Goal: Information Seeking & Learning: Find specific fact

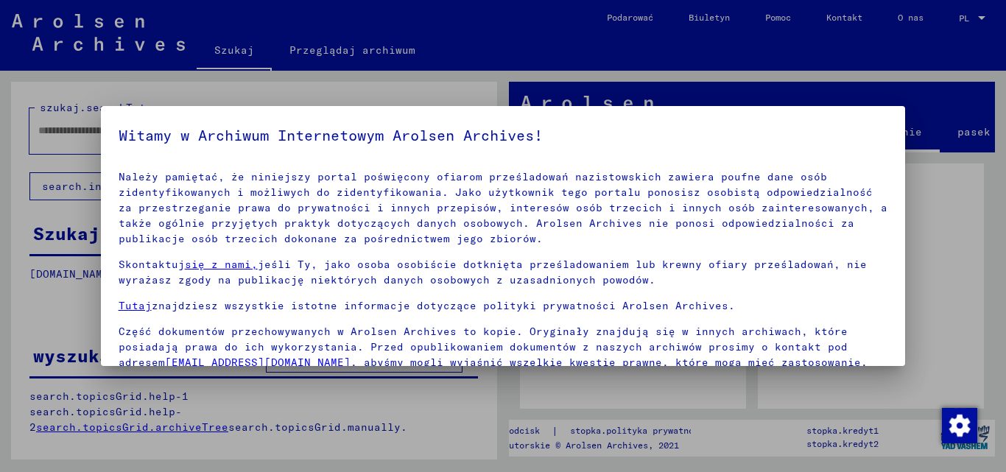
scroll to position [121, 0]
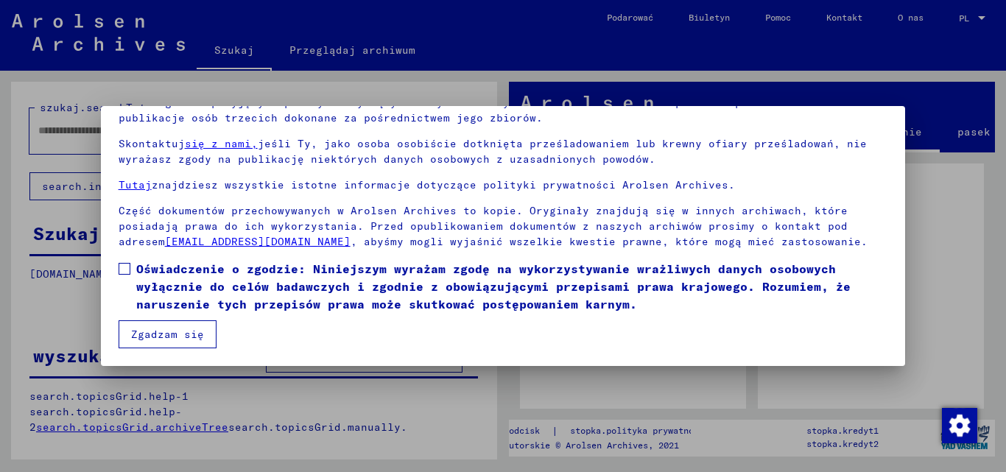
drag, startPoint x: 127, startPoint y: 267, endPoint x: 158, endPoint y: 327, distance: 67.9
click at [127, 266] on span at bounding box center [125, 269] width 12 height 12
click at [169, 339] on font "Zgadzam się" at bounding box center [167, 334] width 73 height 13
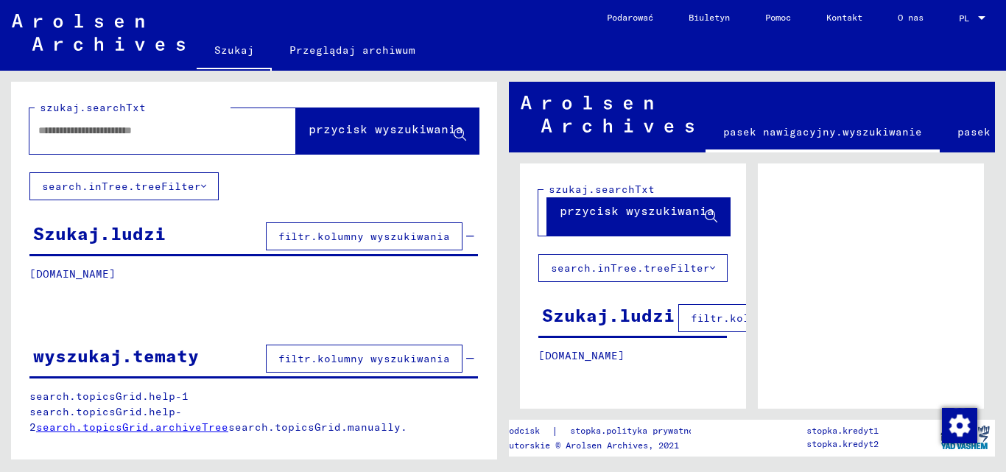
click at [207, 137] on input "text" at bounding box center [149, 130] width 222 height 15
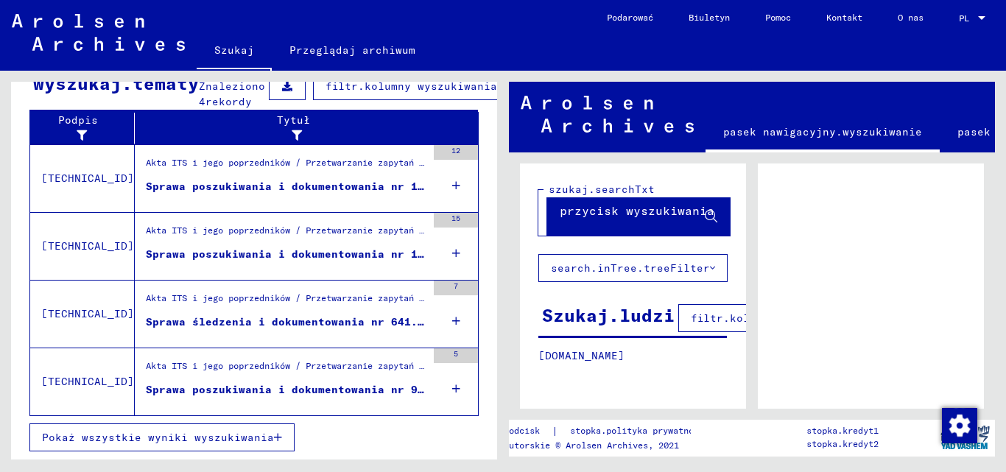
scroll to position [314, 0]
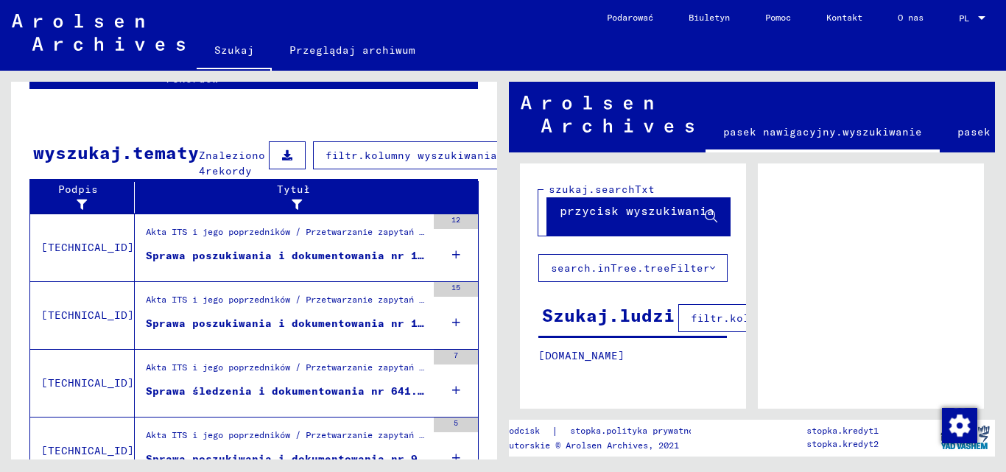
scroll to position [163, 0]
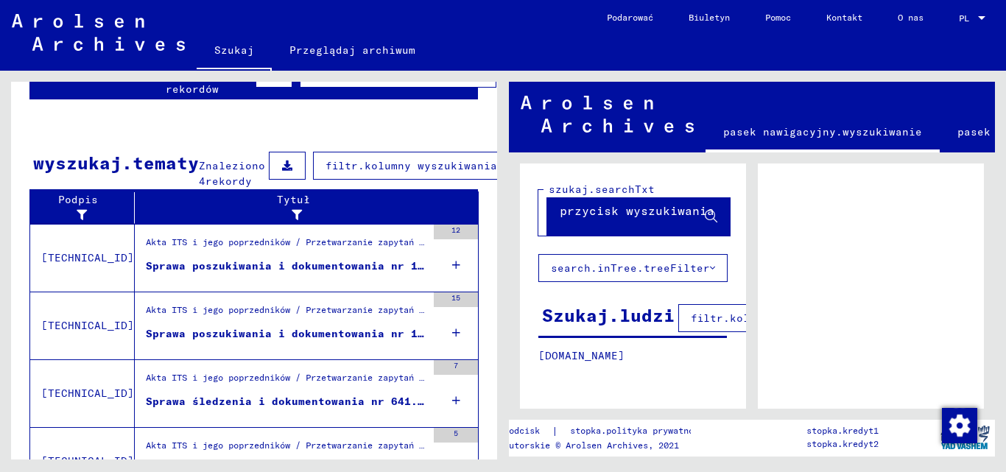
click at [322, 272] on font "Sprawa poszukiwania i dokumentowania nr 1.477.914 dla [PERSON_NAME], [PERSON_NA…" at bounding box center [444, 265] width 597 height 13
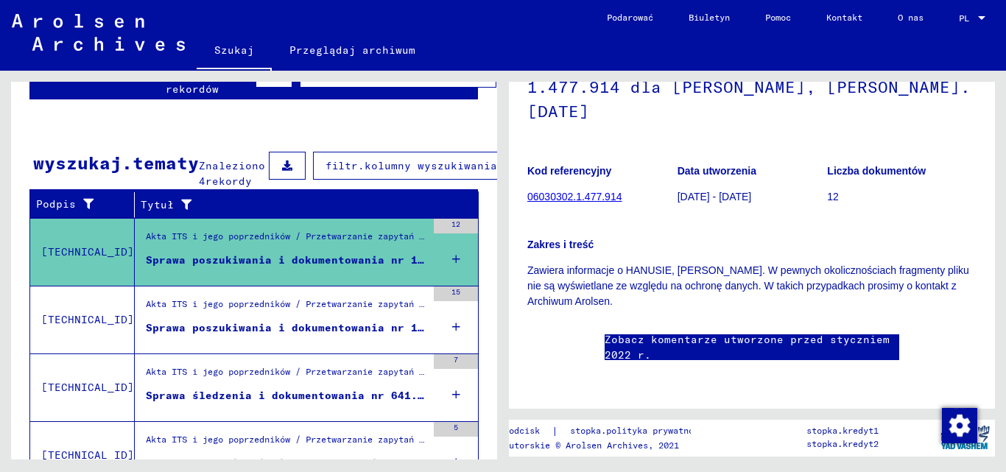
scroll to position [604, 0]
click at [294, 334] on font "Sprawa poszukiwania i dokumentowania nr 190.757 dla [PERSON_NAME], [PERSON_NAME…" at bounding box center [437, 327] width 583 height 13
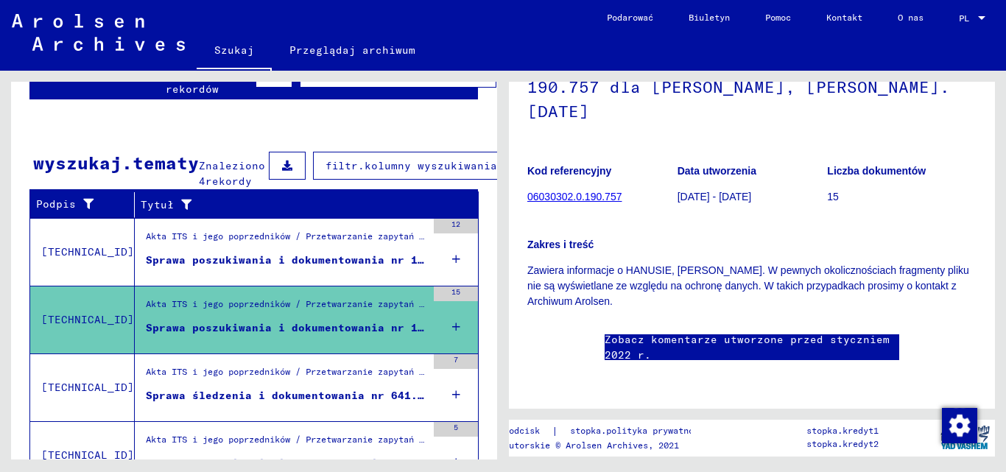
scroll to position [582, 0]
click at [105, 342] on div "Pokaż wszystkie wyniki wyszukiwania" at bounding box center [253, 347] width 449 height 43
click at [174, 240] on mat-cell at bounding box center [209, 233] width 71 height 36
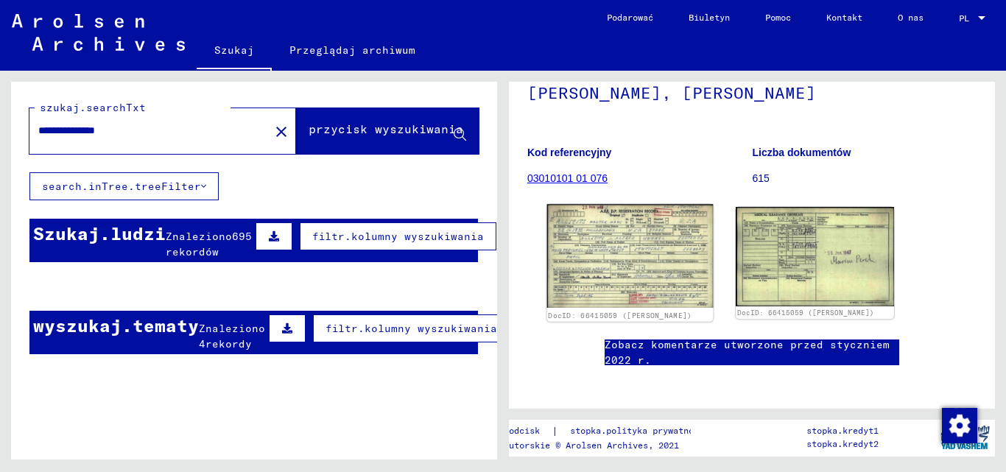
click at [673, 265] on img at bounding box center [630, 256] width 166 height 104
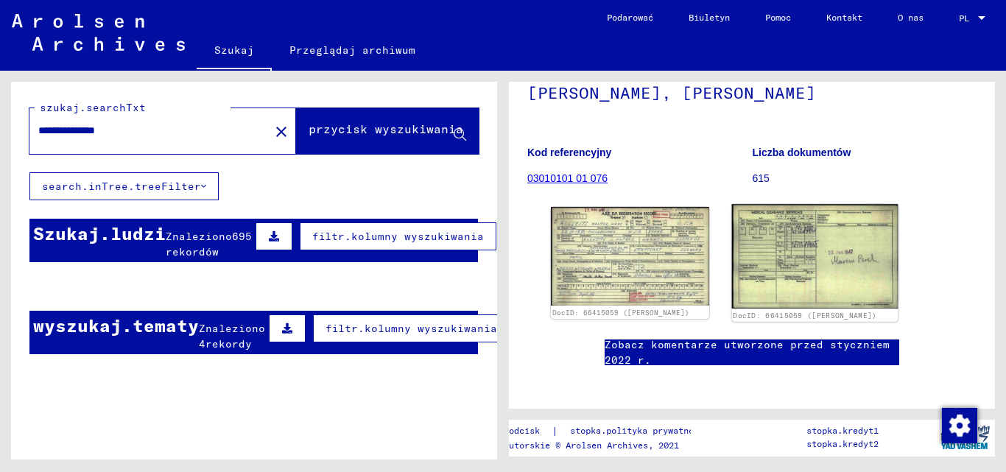
click at [778, 271] on img at bounding box center [815, 256] width 166 height 105
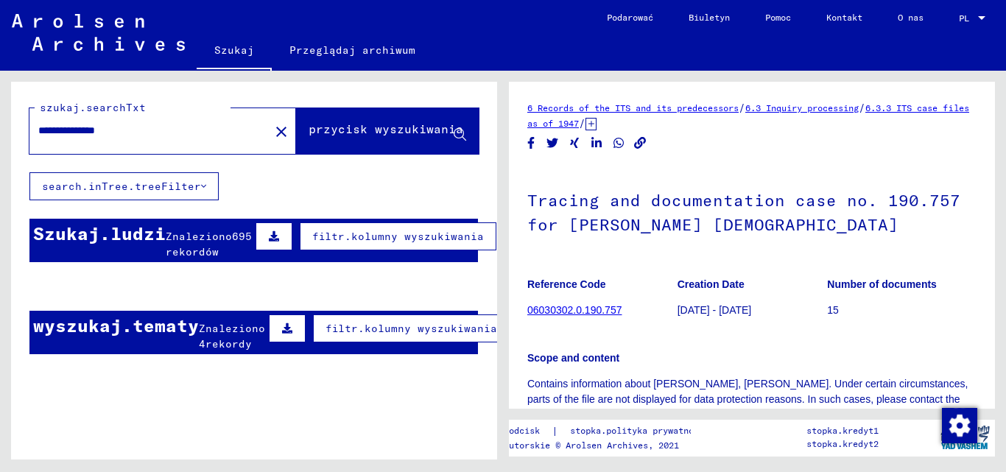
scroll to position [147, 0]
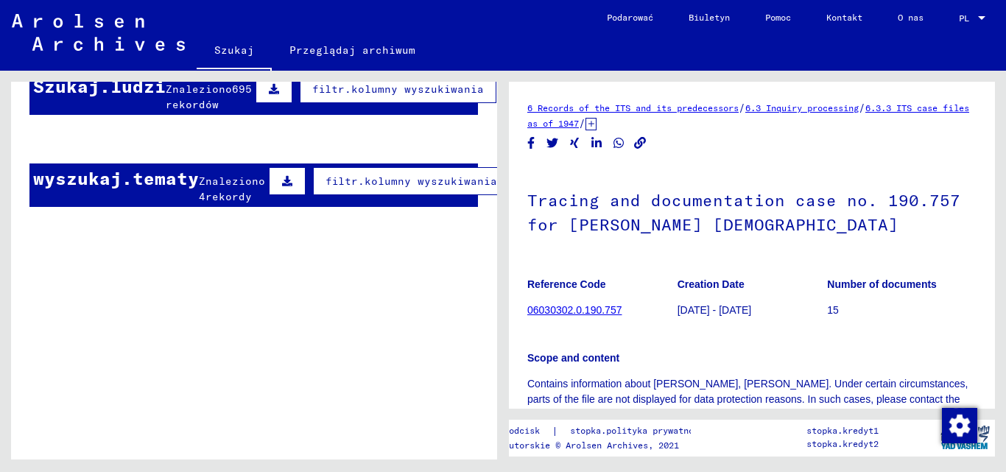
click at [164, 193] on mat-cell "Jan" at bounding box center [137, 175] width 71 height 36
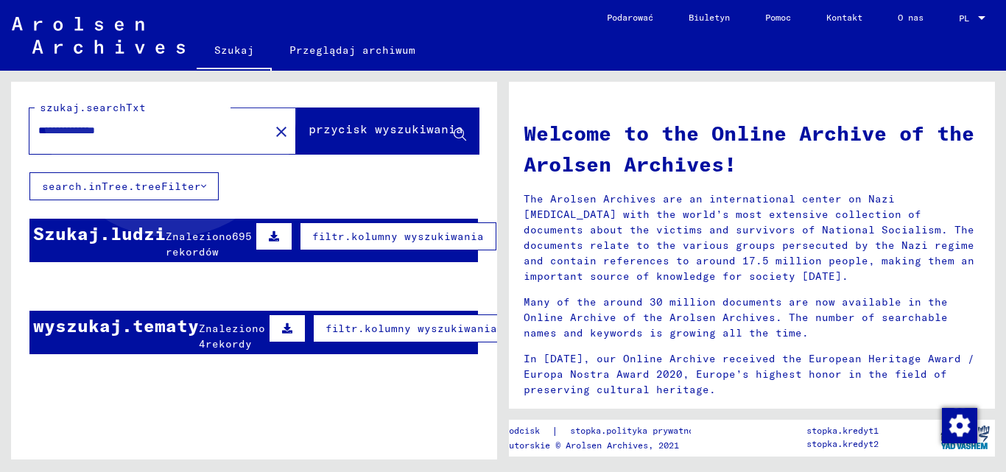
click at [330, 128] on font "przycisk wyszukiwania" at bounding box center [386, 129] width 155 height 15
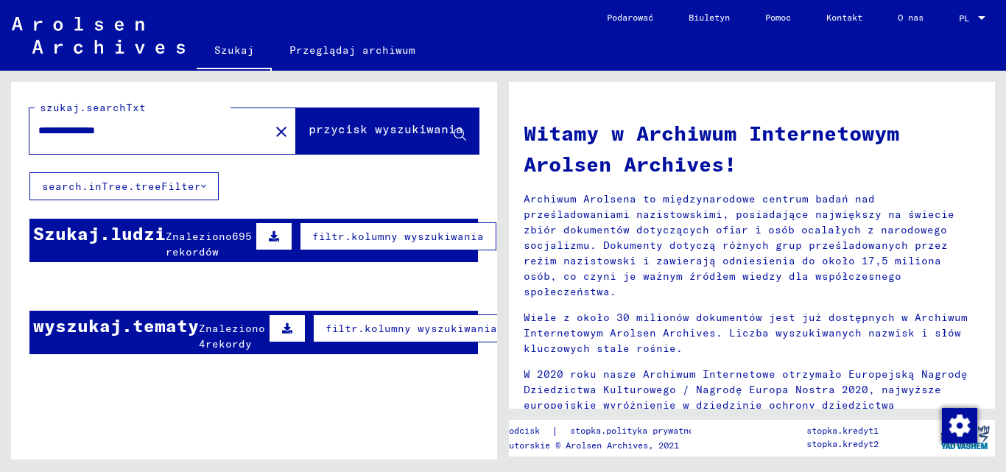
click at [256, 225] on button at bounding box center [274, 236] width 37 height 28
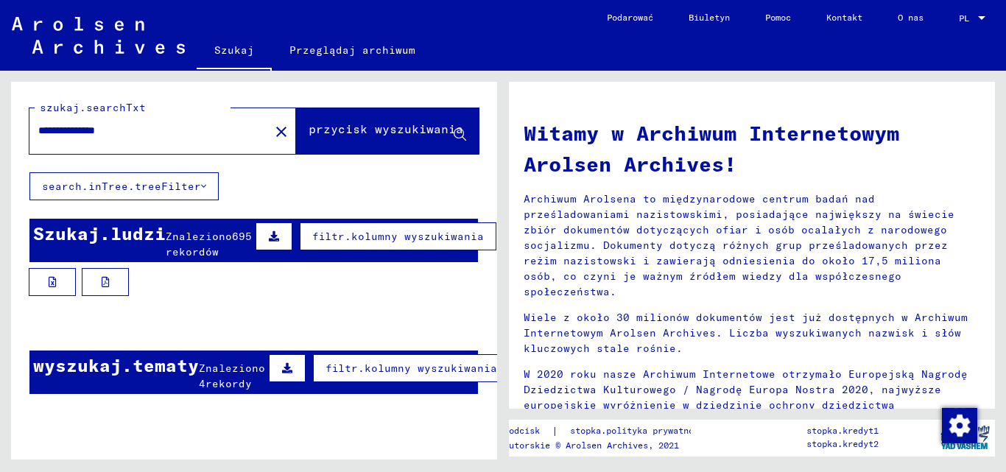
click at [300, 228] on button "filtr.kolumny wyszukiwania" at bounding box center [398, 236] width 197 height 28
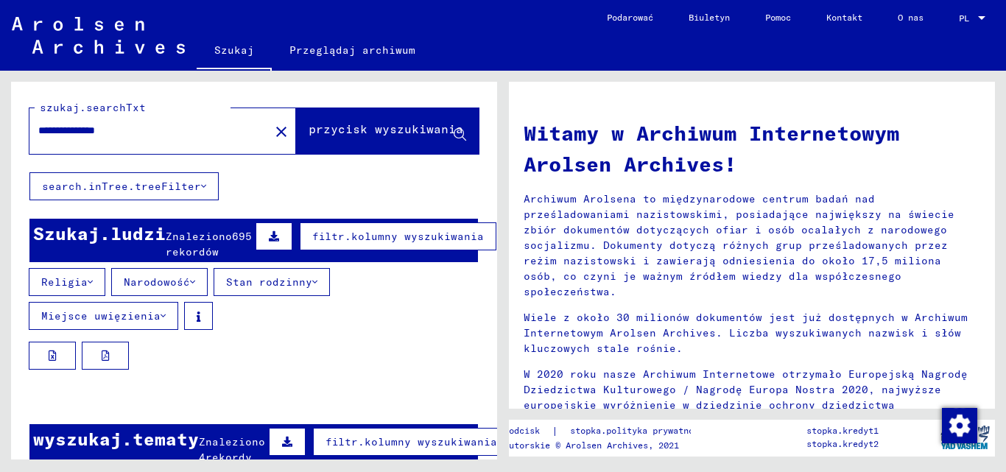
click at [147, 323] on font "Miejsce uwięzienia" at bounding box center [100, 315] width 119 height 13
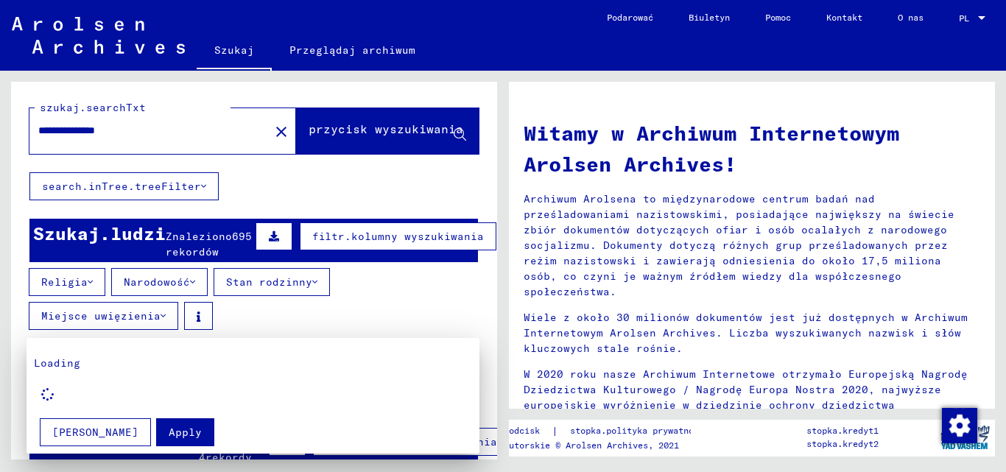
click at [182, 128] on div at bounding box center [503, 236] width 1006 height 472
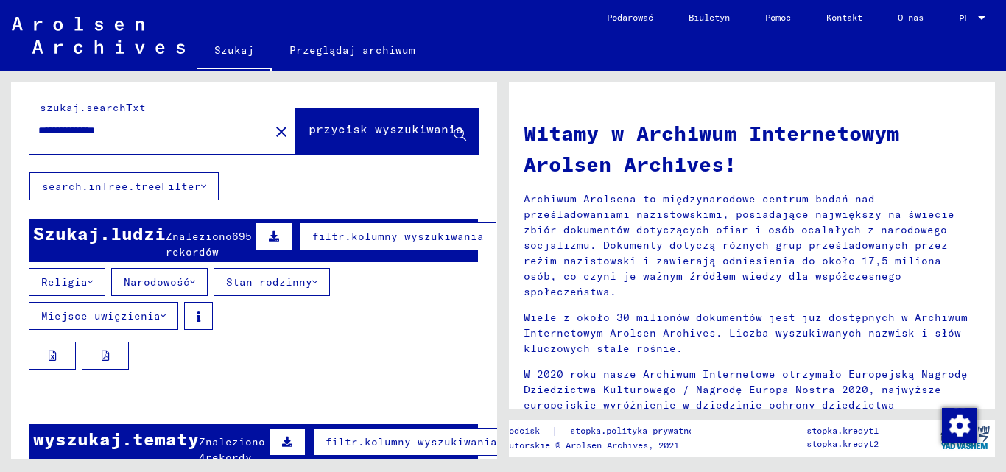
click at [182, 128] on input "**********" at bounding box center [145, 130] width 214 height 15
click at [339, 130] on font "przycisk wyszukiwania" at bounding box center [386, 129] width 155 height 15
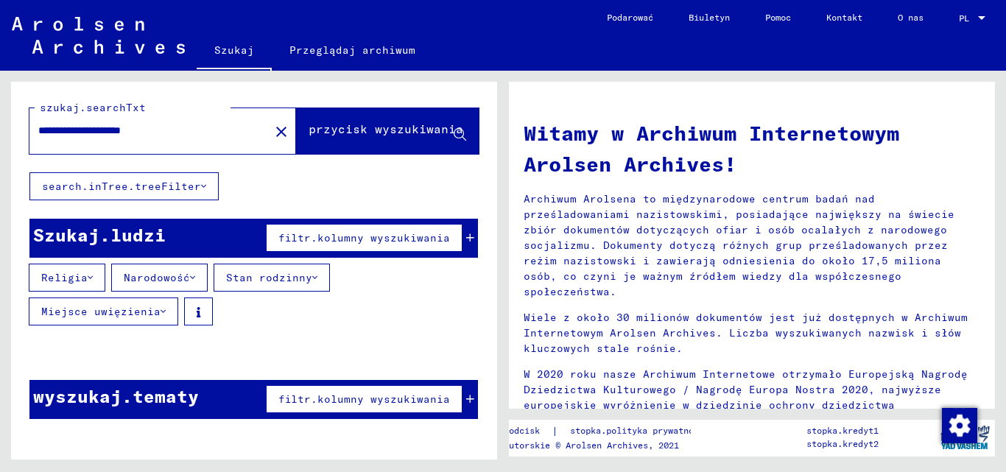
click at [362, 241] on font "filtr.kolumny wyszukiwania" at bounding box center [364, 237] width 172 height 13
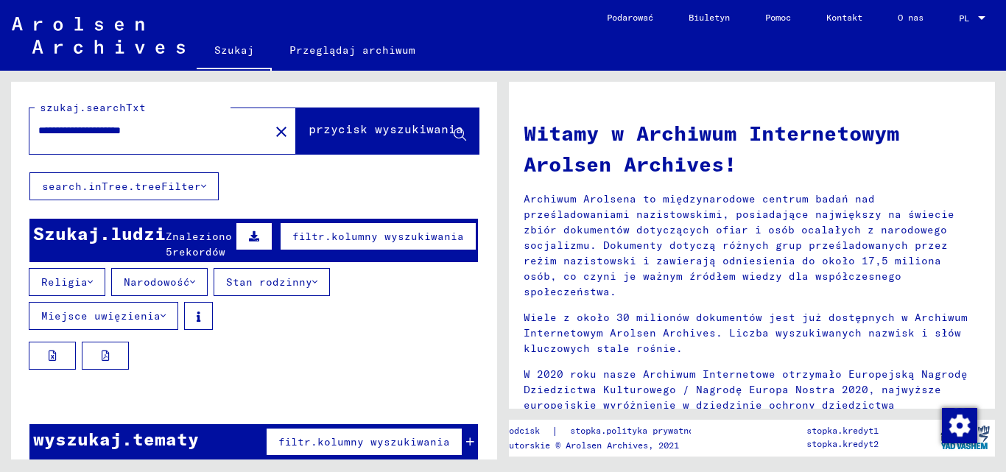
click at [136, 229] on font "Szukaj.ludzi" at bounding box center [99, 233] width 133 height 22
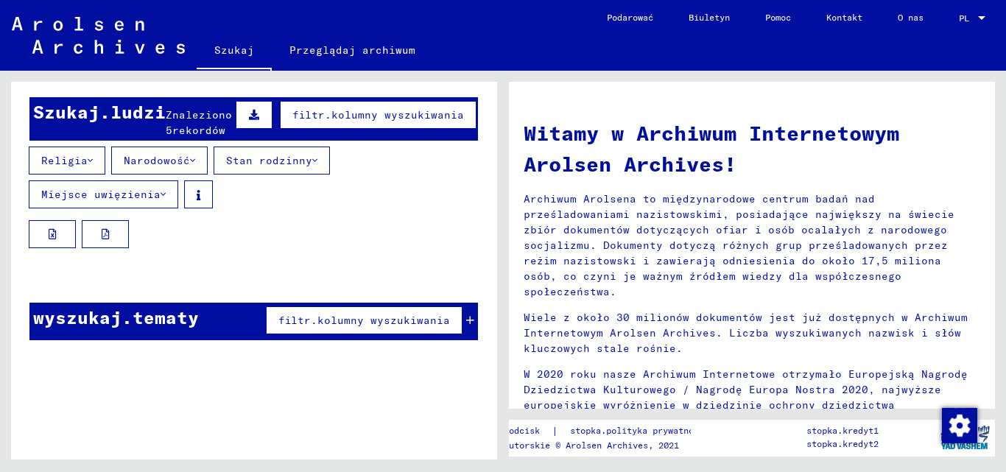
scroll to position [147, 0]
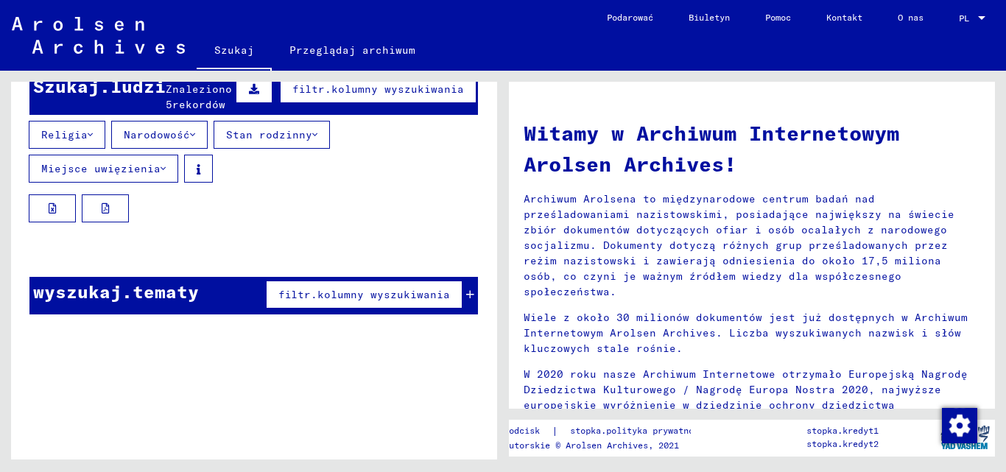
click at [136, 91] on font "Szukaj.ludzi" at bounding box center [99, 86] width 133 height 22
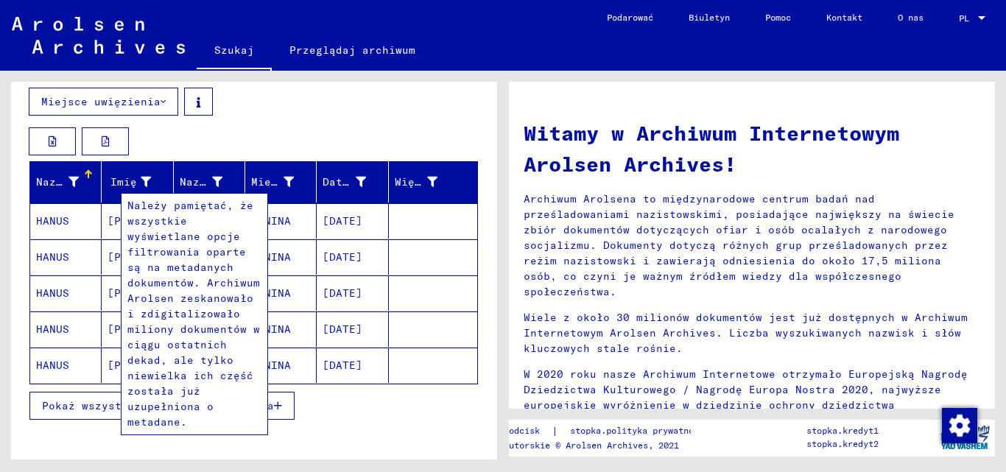
scroll to position [221, 0]
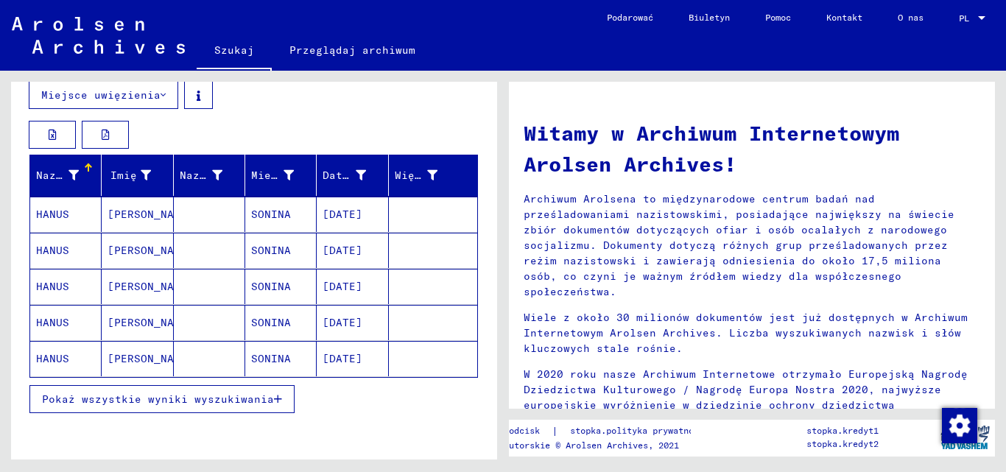
click at [245, 215] on mat-cell "SONINA" at bounding box center [280, 214] width 71 height 35
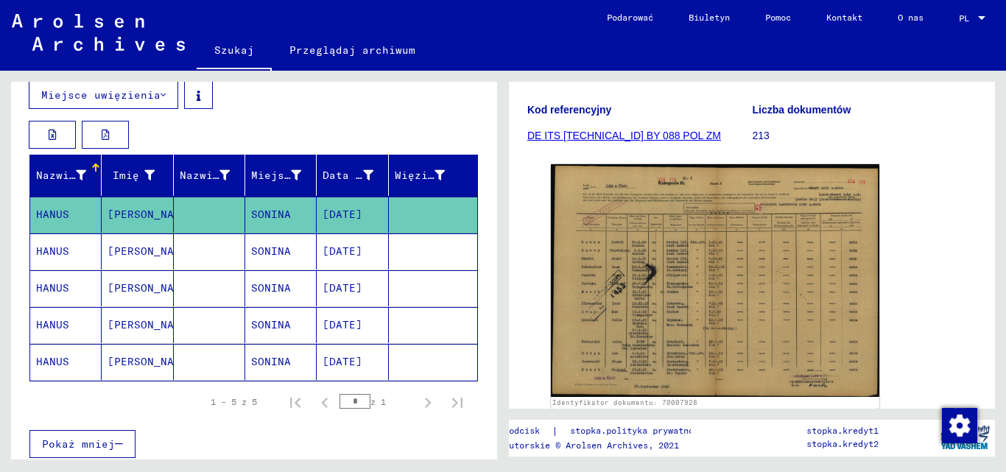
click at [362, 256] on font "[DATE]" at bounding box center [343, 251] width 40 height 13
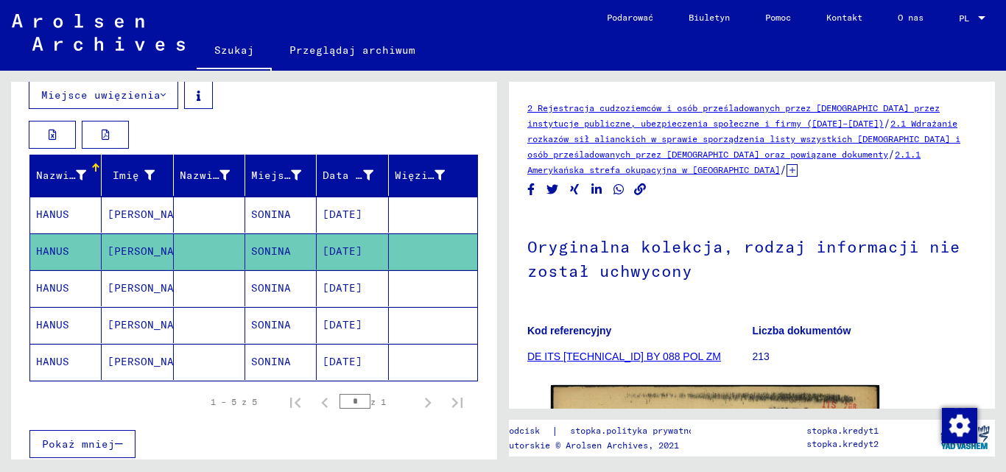
click at [343, 296] on mat-cell "[DATE]" at bounding box center [352, 288] width 71 height 36
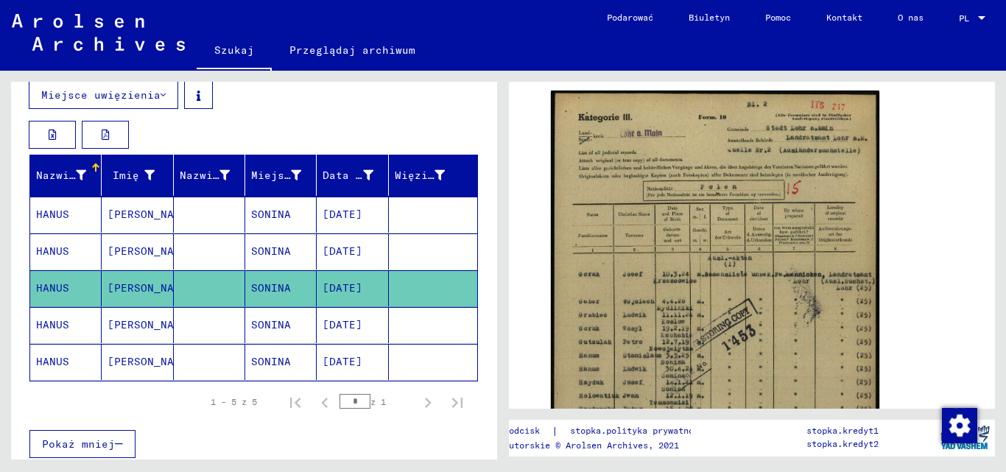
click at [283, 329] on font "SONINA" at bounding box center [271, 324] width 40 height 13
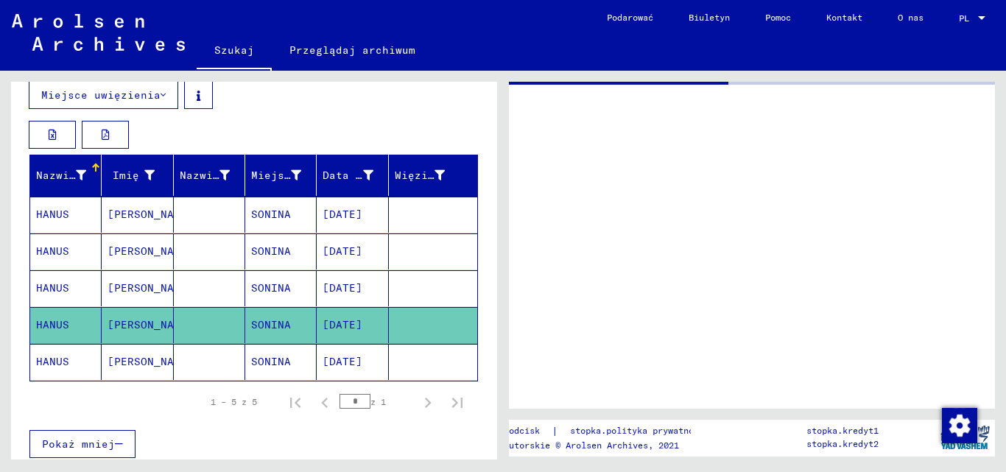
click at [323, 360] on font "[DATE]" at bounding box center [343, 361] width 40 height 13
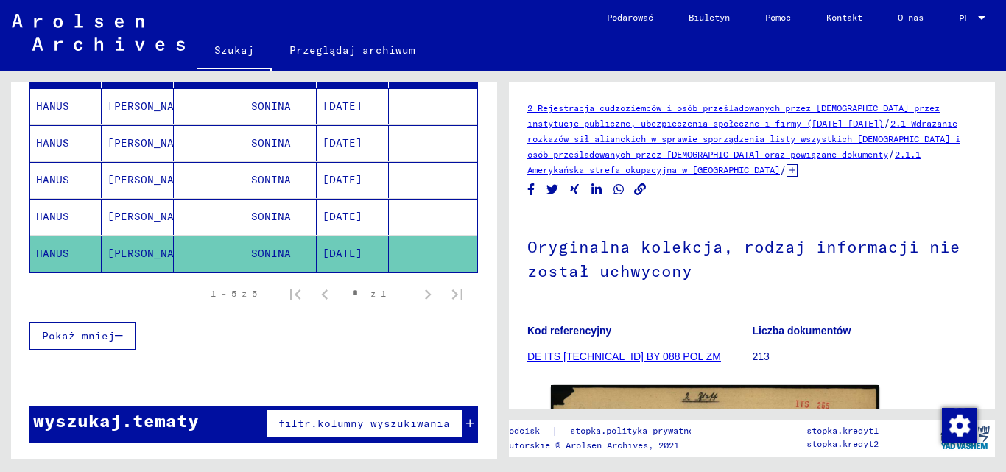
click at [153, 420] on font "wyszukaj.tematy" at bounding box center [116, 420] width 166 height 22
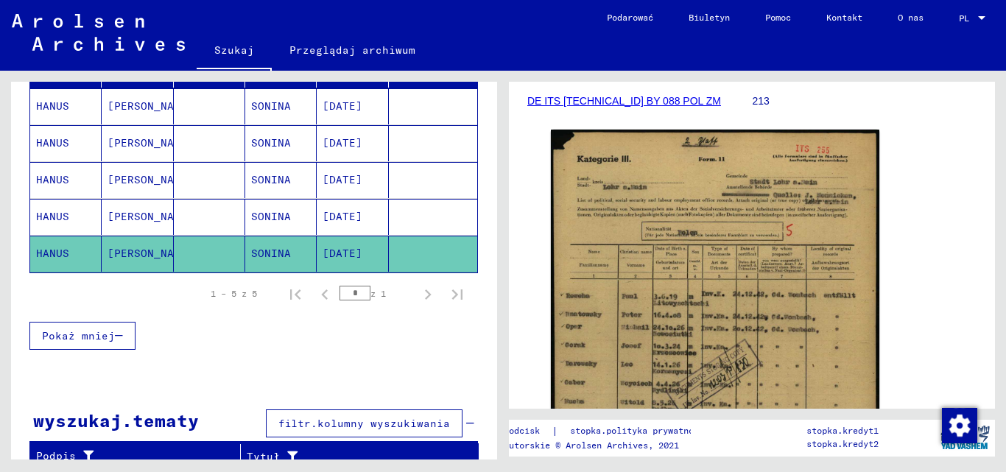
scroll to position [368, 0]
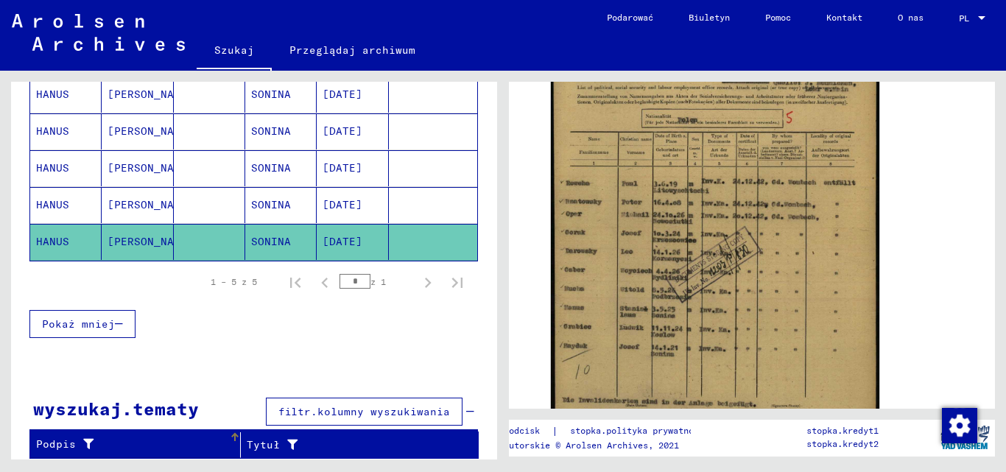
click at [203, 445] on div "Podpis" at bounding box center [132, 444] width 193 height 15
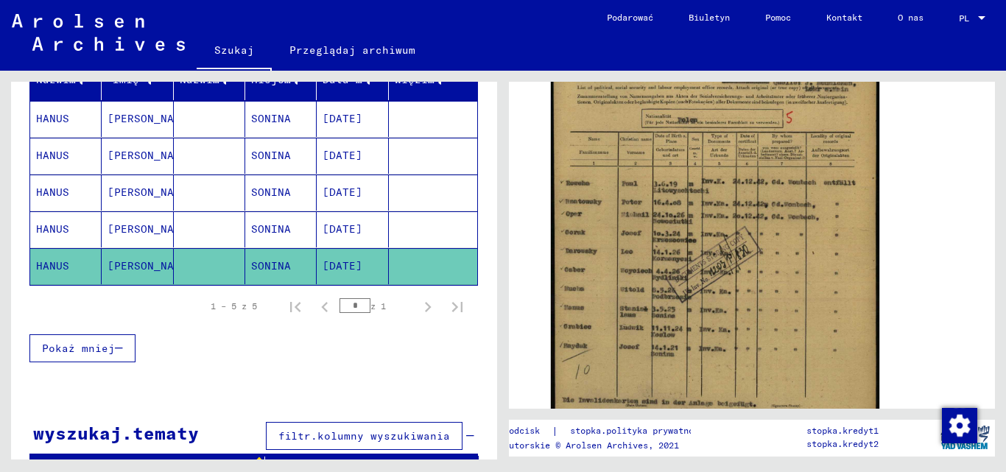
scroll to position [341, 0]
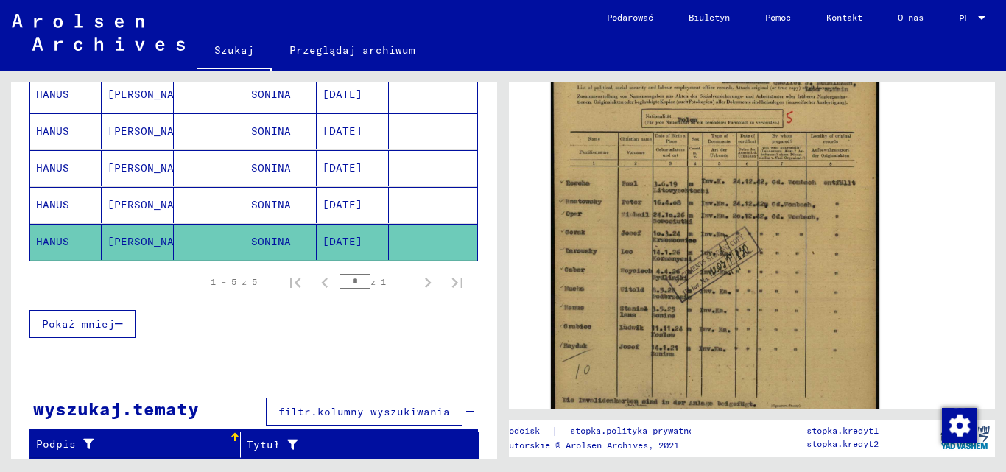
click at [80, 319] on font "Pokaż mniej" at bounding box center [78, 323] width 73 height 13
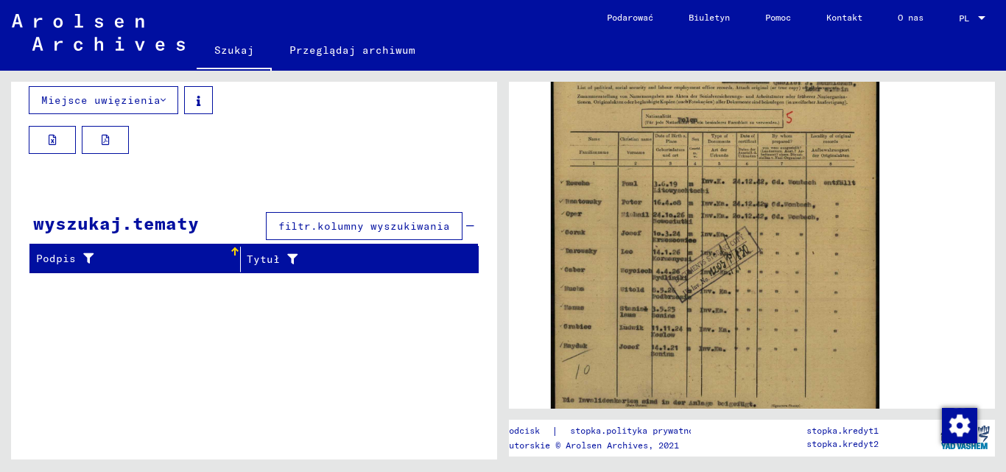
click at [109, 258] on div "Podpis" at bounding box center [132, 258] width 193 height 15
click at [108, 225] on font "[PERSON_NAME]" at bounding box center [151, 219] width 86 height 13
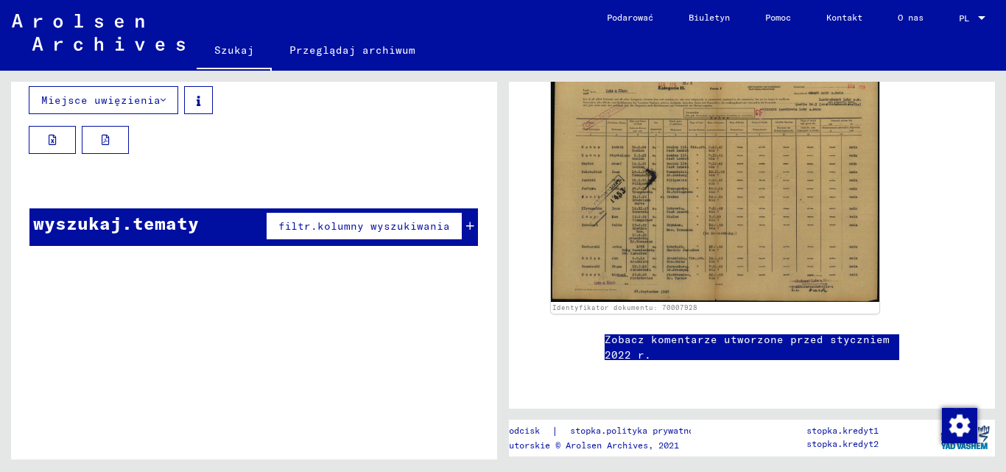
click at [154, 229] on mat-cell "[PERSON_NAME]" at bounding box center [137, 220] width 71 height 36
click at [348, 226] on font "filtr.kolumny wyszukiwania" at bounding box center [364, 225] width 172 height 13
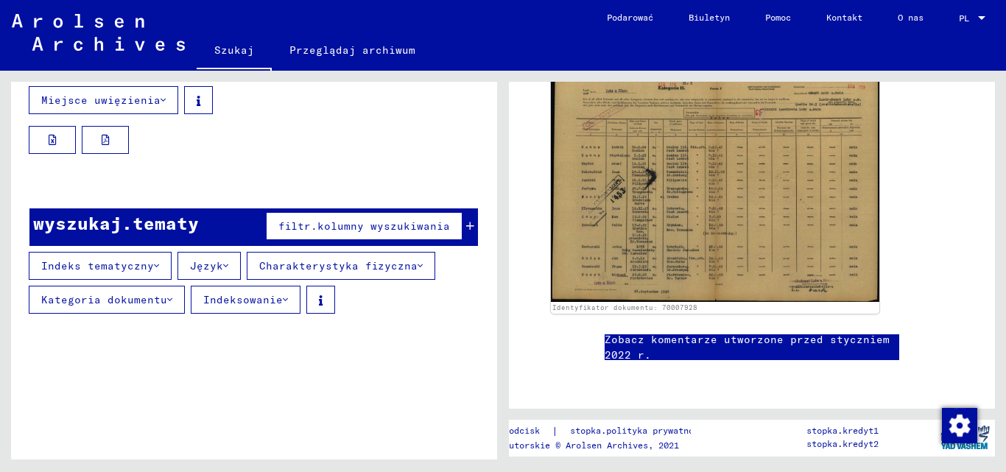
click at [163, 233] on mat-cell "[PERSON_NAME]" at bounding box center [137, 220] width 71 height 36
click at [176, 213] on mat-cell at bounding box center [209, 220] width 71 height 36
click at [174, 222] on mat-cell at bounding box center [209, 220] width 71 height 36
click at [143, 219] on font "[PERSON_NAME]" at bounding box center [151, 219] width 86 height 13
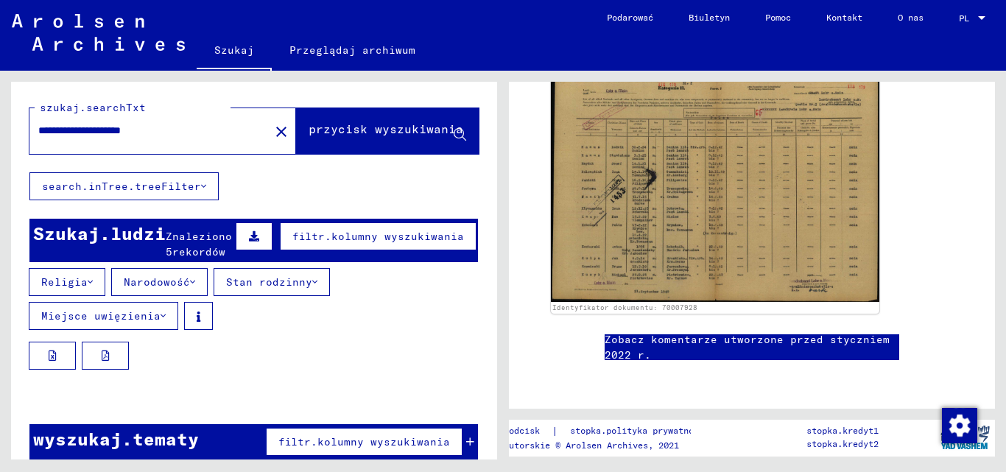
click at [178, 433] on mat-cell at bounding box center [209, 436] width 71 height 36
click at [156, 432] on font "[PERSON_NAME]" at bounding box center [151, 435] width 86 height 13
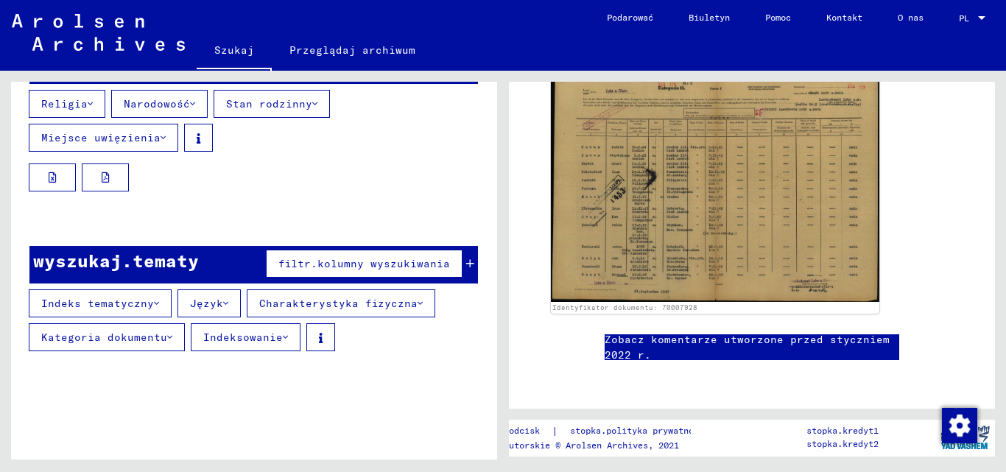
scroll to position [216, 0]
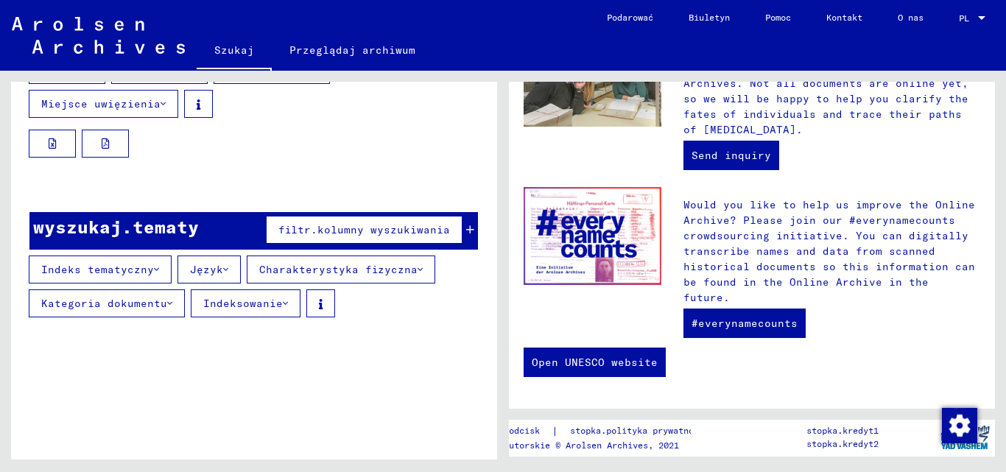
type input "**********"
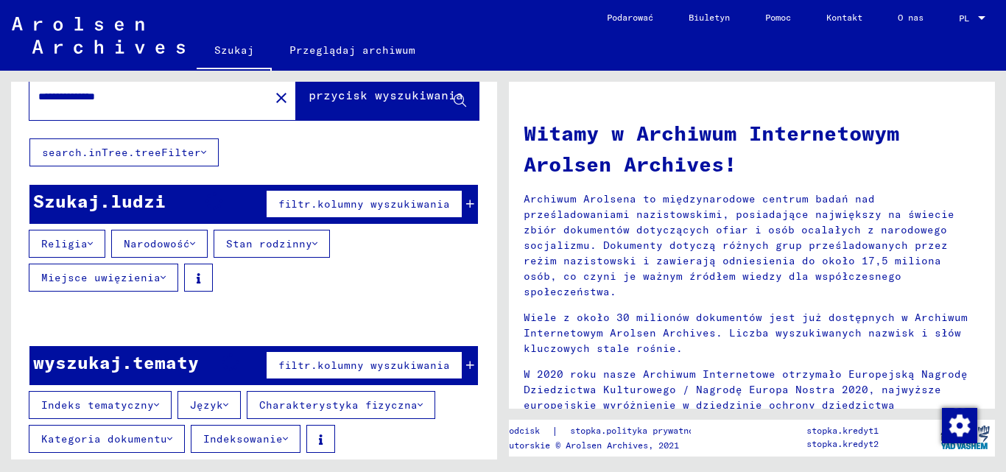
scroll to position [116, 0]
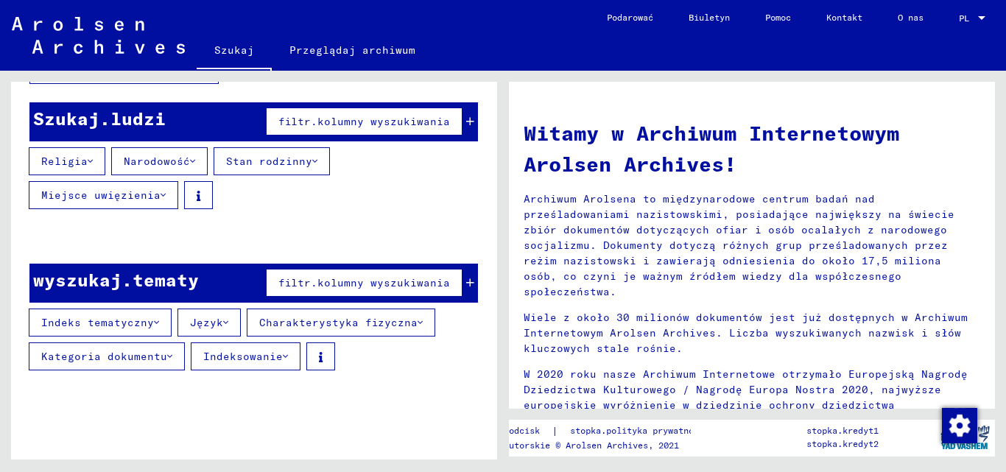
click at [345, 51] on font "Przeglądaj archiwum" at bounding box center [352, 49] width 126 height 13
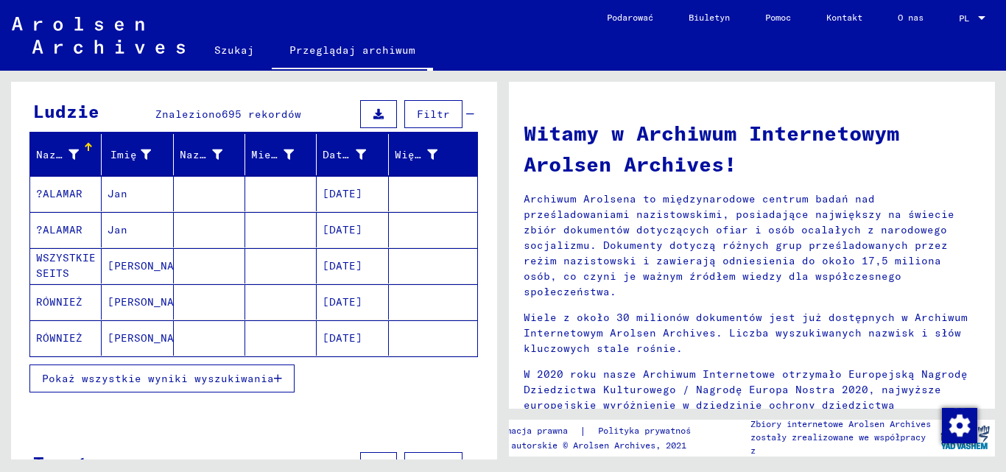
scroll to position [49, 0]
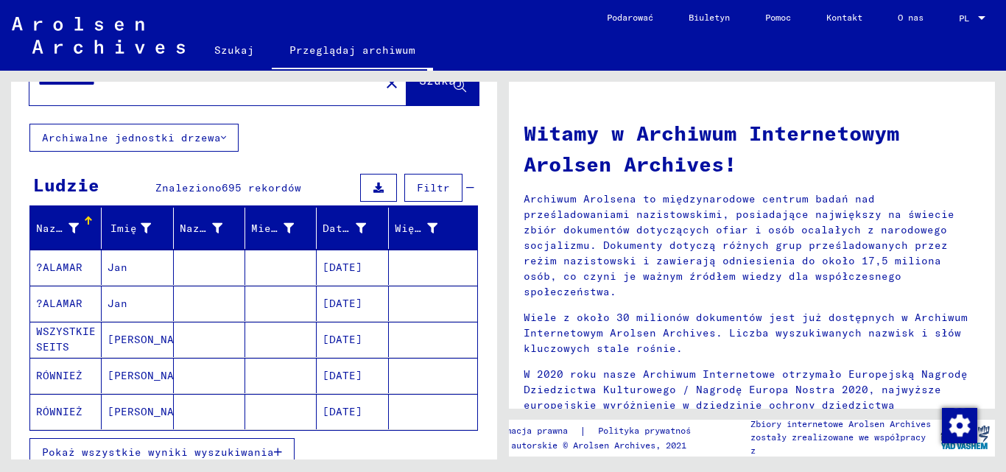
drag, startPoint x: 497, startPoint y: 232, endPoint x: 480, endPoint y: 294, distance: 64.1
click at [480, 294] on div "**********" at bounding box center [251, 265] width 503 height 389
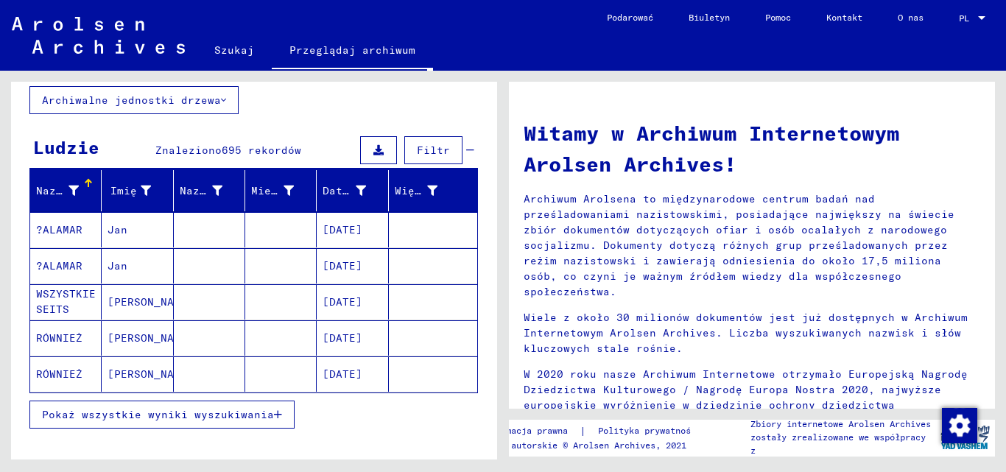
scroll to position [0, 0]
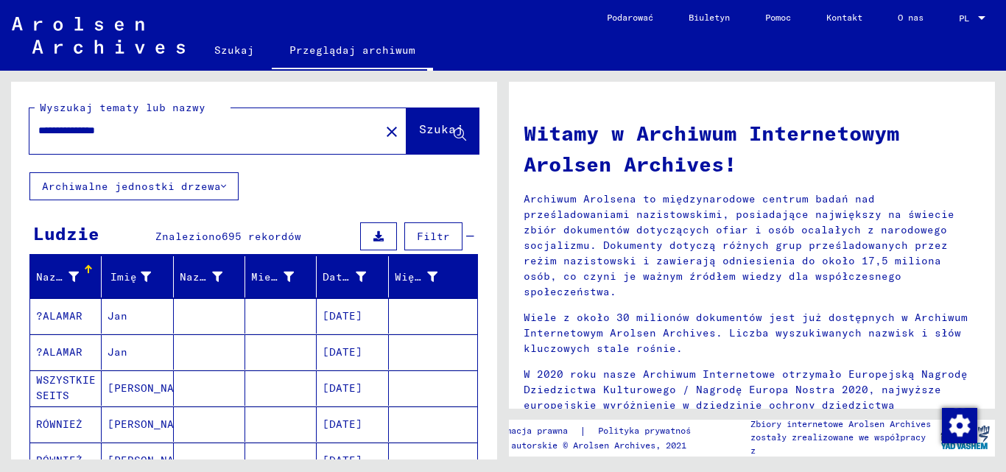
click at [261, 137] on input "**********" at bounding box center [200, 130] width 324 height 15
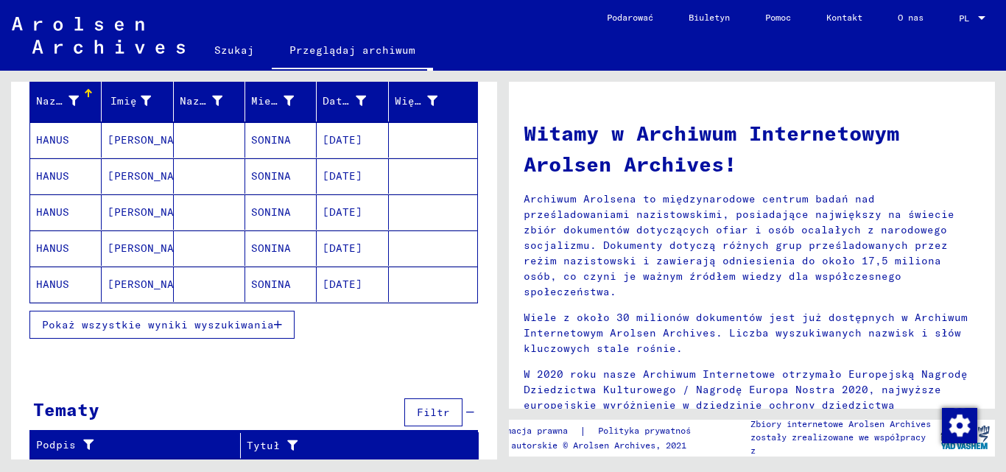
scroll to position [177, 0]
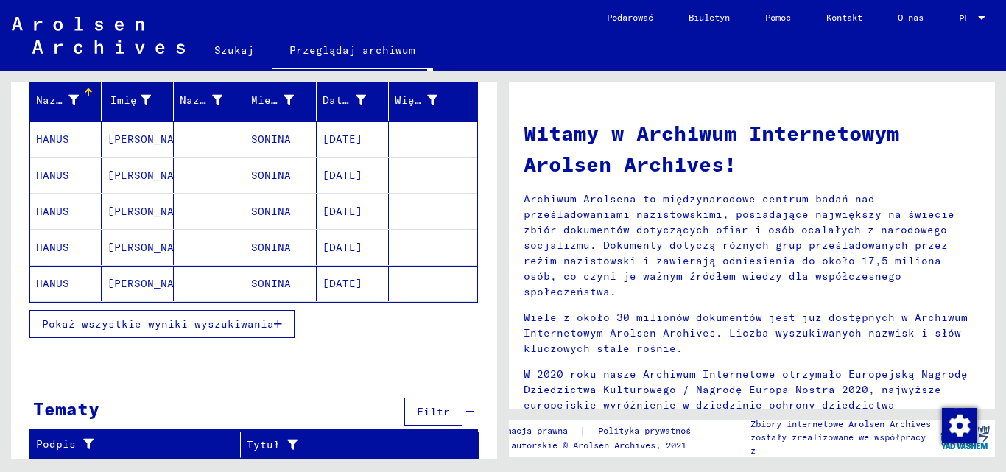
click at [228, 328] on font "Pokaż wszystkie wyniki wyszukiwania" at bounding box center [158, 323] width 232 height 13
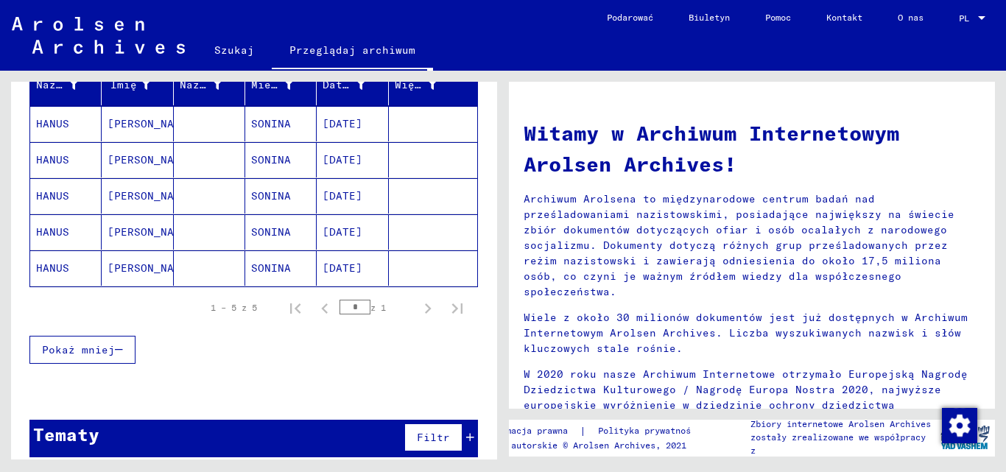
scroll to position [206, 0]
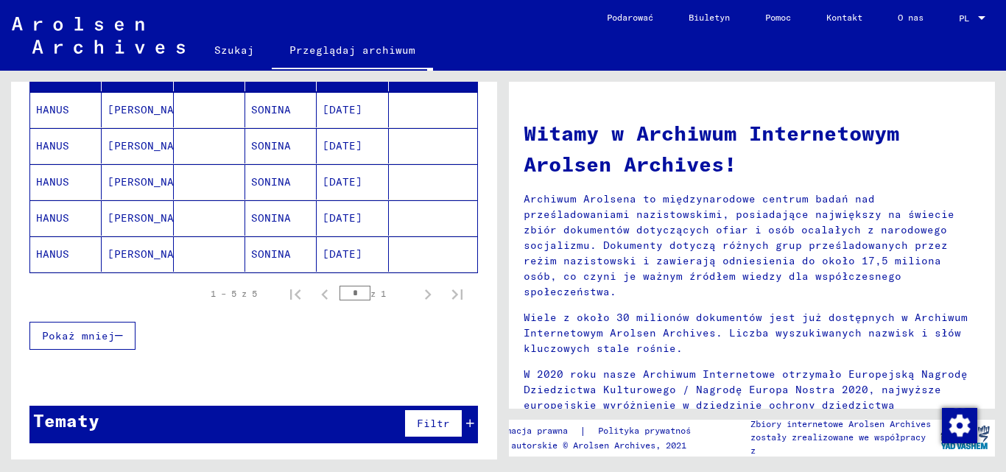
click at [309, 116] on mat-row "[PERSON_NAME] [DATE]" at bounding box center [253, 110] width 447 height 36
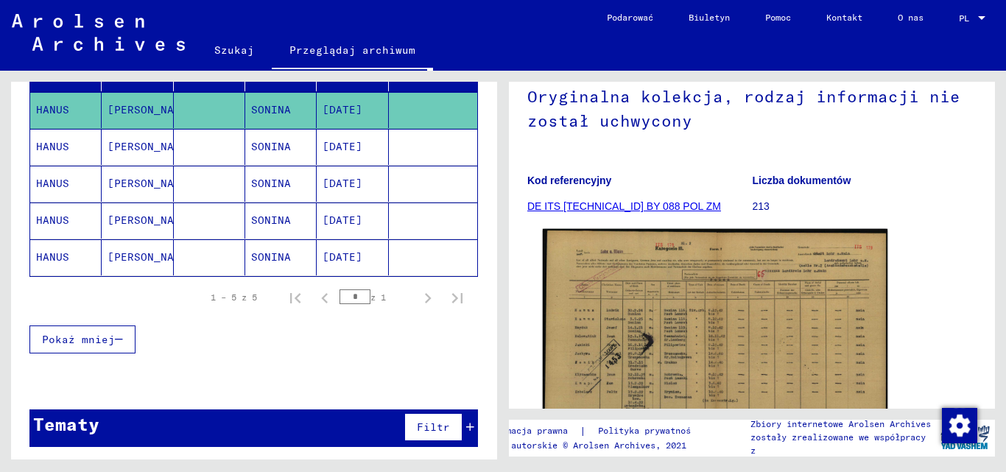
scroll to position [295, 0]
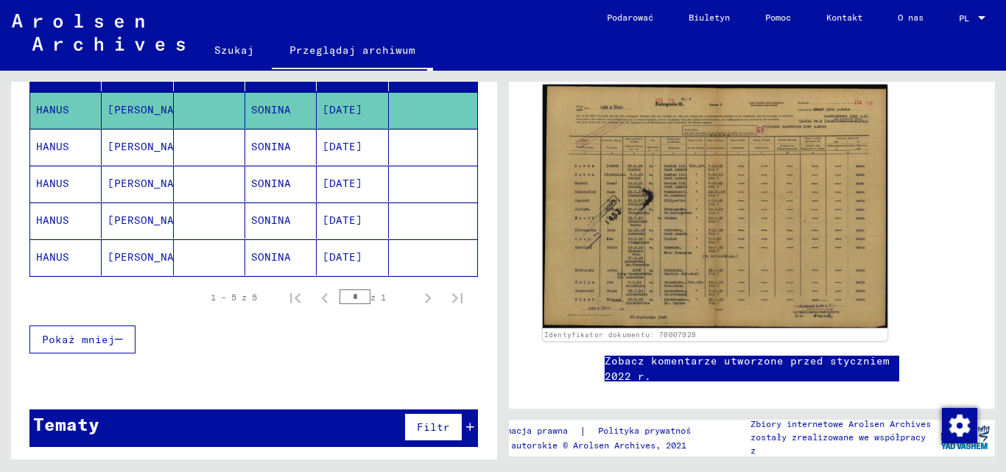
click at [647, 264] on img at bounding box center [715, 207] width 345 height 244
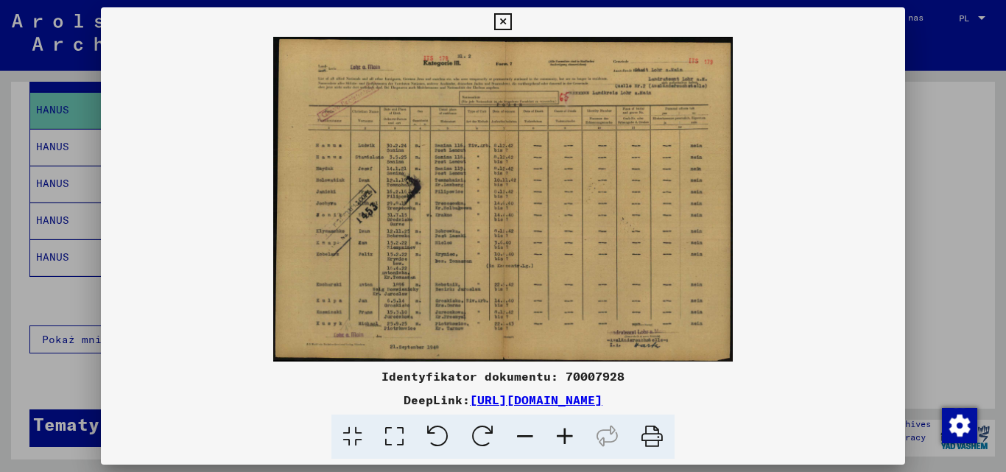
click at [563, 433] on icon at bounding box center [565, 437] width 40 height 45
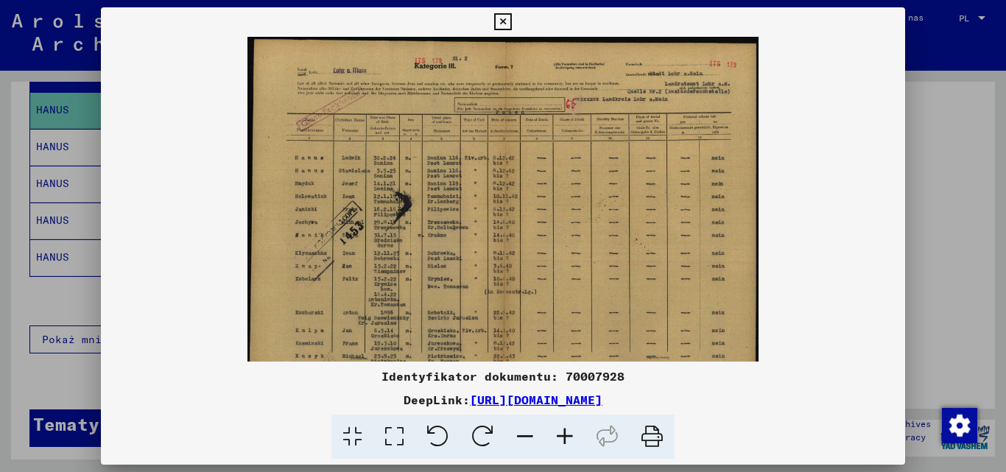
click at [562, 430] on icon at bounding box center [565, 437] width 40 height 45
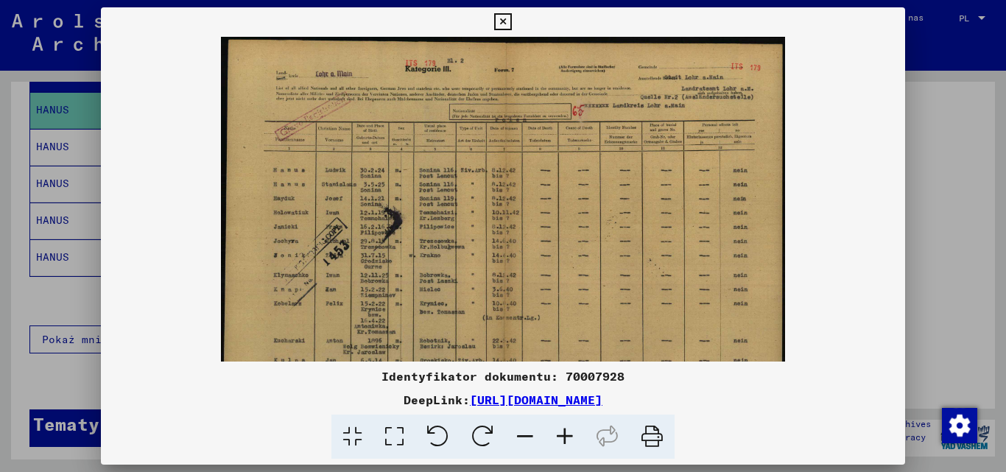
click at [562, 430] on icon at bounding box center [565, 437] width 40 height 45
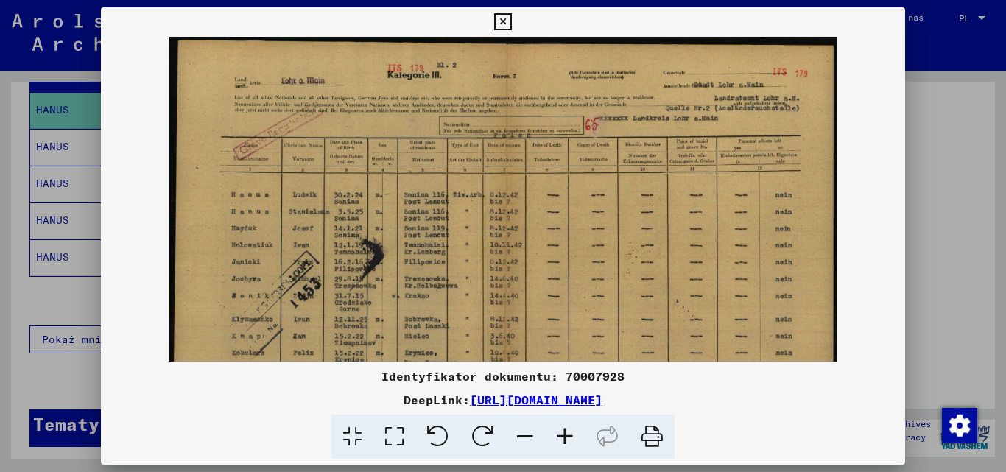
click at [562, 430] on icon at bounding box center [565, 437] width 40 height 45
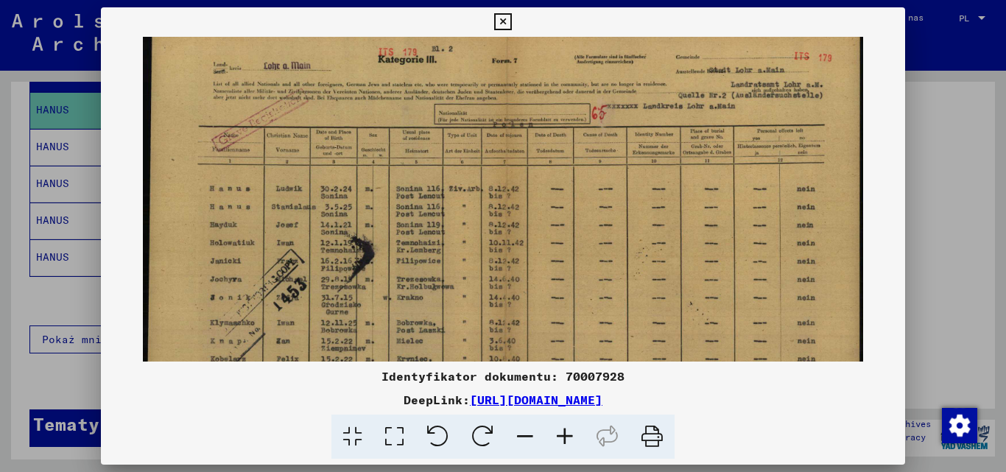
scroll to position [19, 0]
drag, startPoint x: 402, startPoint y: 279, endPoint x: 404, endPoint y: 260, distance: 19.2
click at [404, 260] on img at bounding box center [503, 272] width 720 height 509
click at [518, 438] on icon at bounding box center [525, 437] width 40 height 45
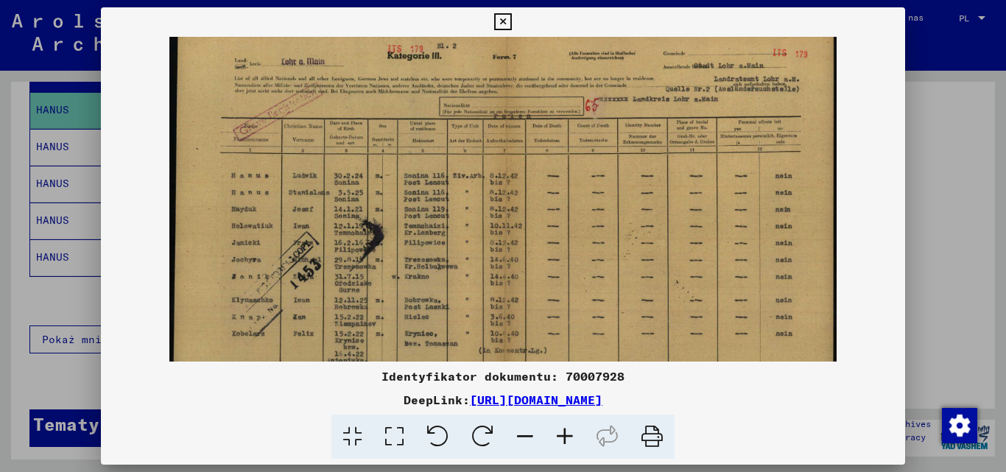
click at [520, 437] on icon at bounding box center [525, 437] width 40 height 45
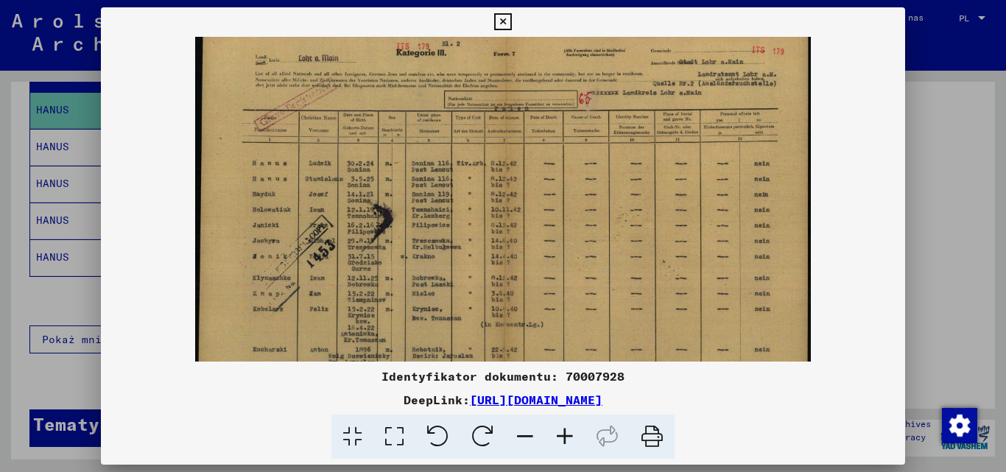
click at [520, 437] on icon at bounding box center [525, 437] width 40 height 45
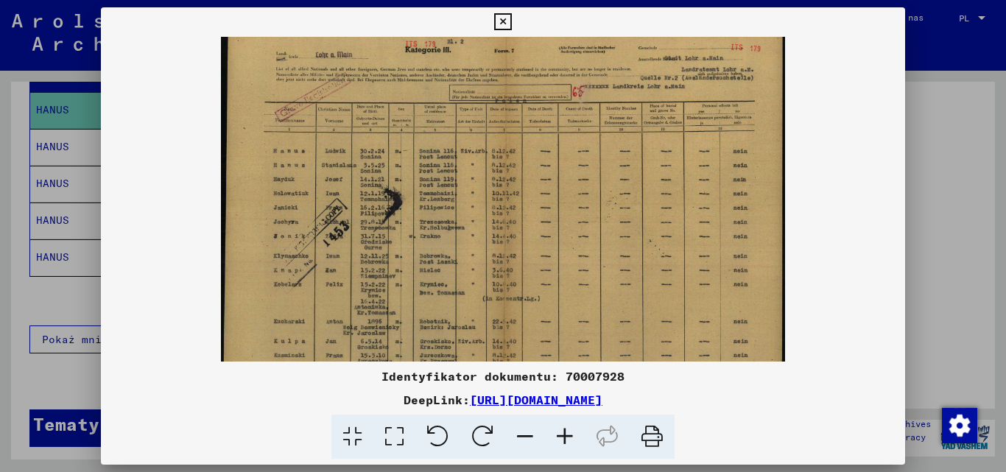
click at [520, 437] on icon at bounding box center [525, 437] width 40 height 45
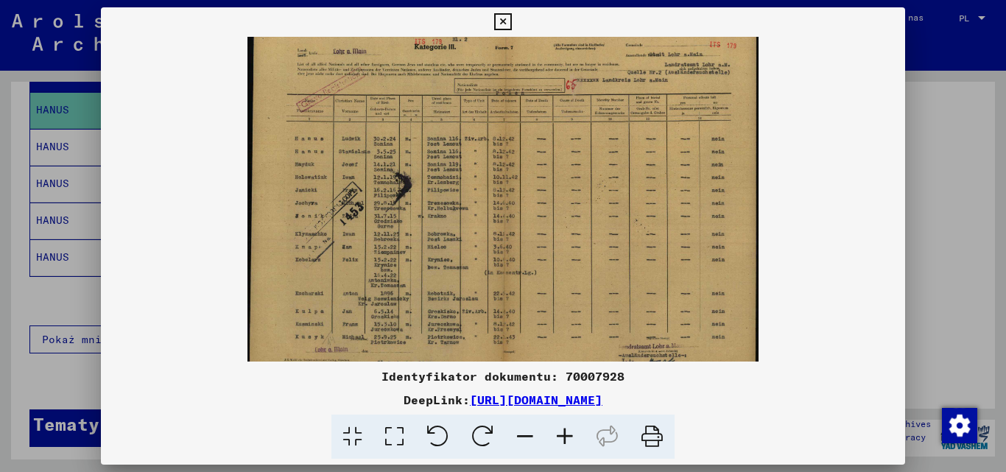
click at [520, 437] on icon at bounding box center [525, 437] width 40 height 45
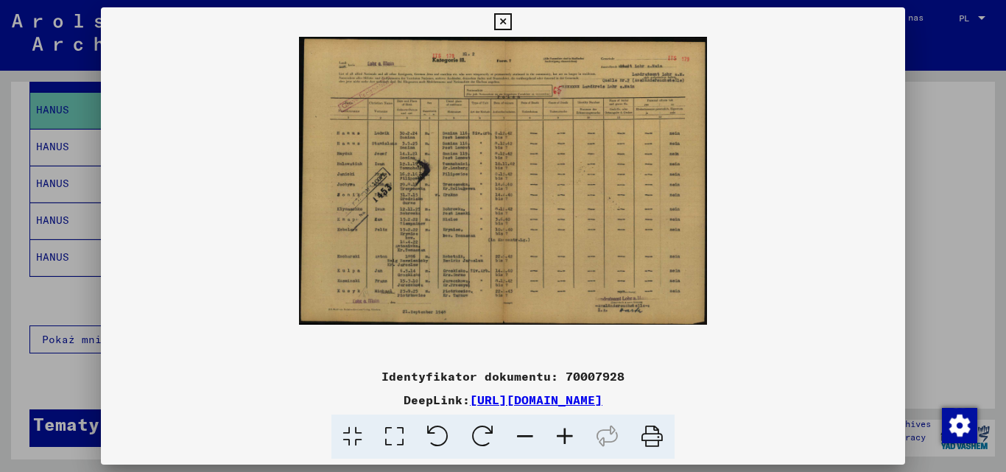
click at [560, 435] on icon at bounding box center [565, 437] width 40 height 45
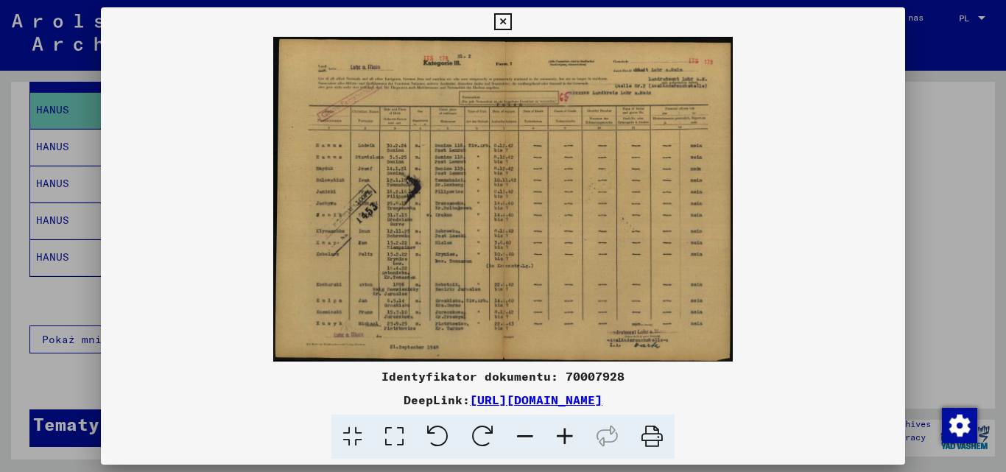
click at [560, 435] on icon at bounding box center [565, 437] width 40 height 45
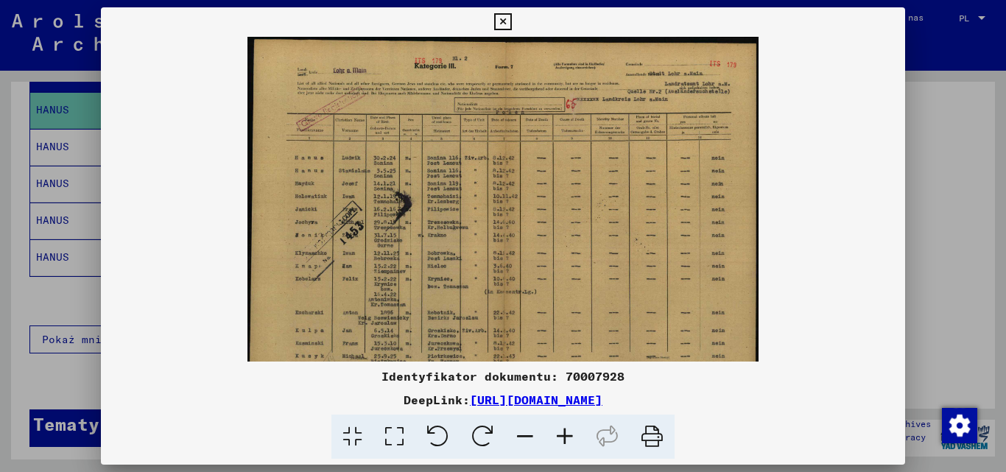
click at [527, 431] on icon at bounding box center [525, 437] width 40 height 45
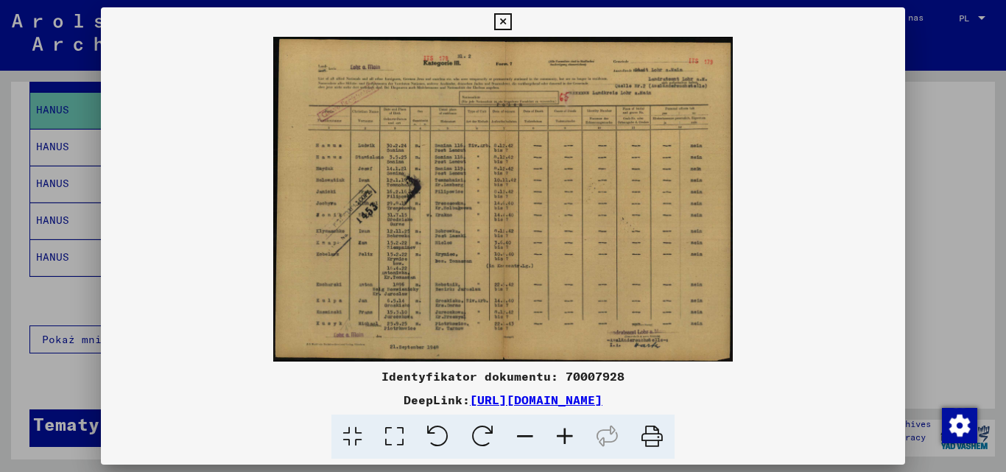
click at [558, 434] on icon at bounding box center [565, 437] width 40 height 45
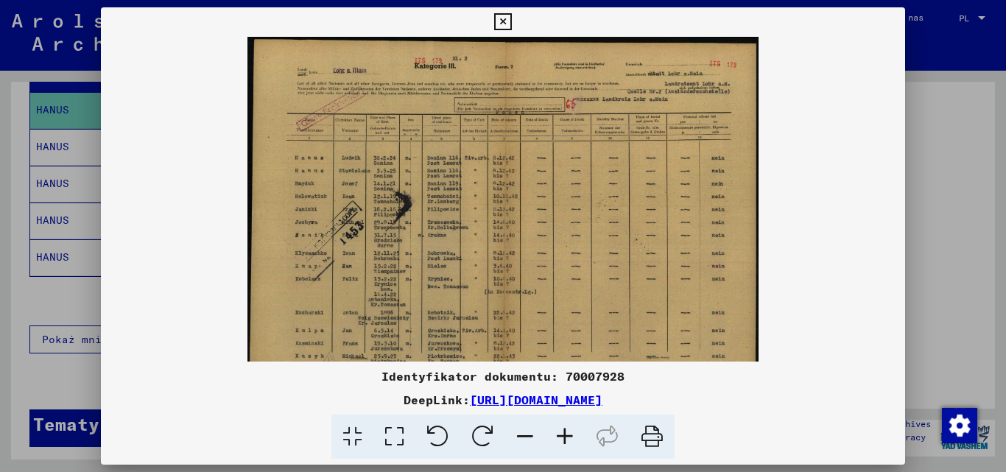
click at [558, 434] on icon at bounding box center [565, 437] width 40 height 45
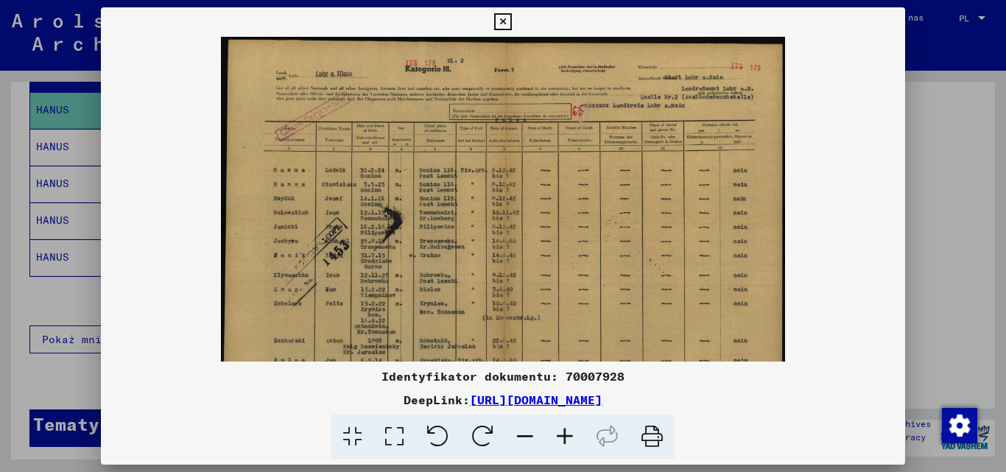
click at [558, 434] on icon at bounding box center [565, 437] width 40 height 45
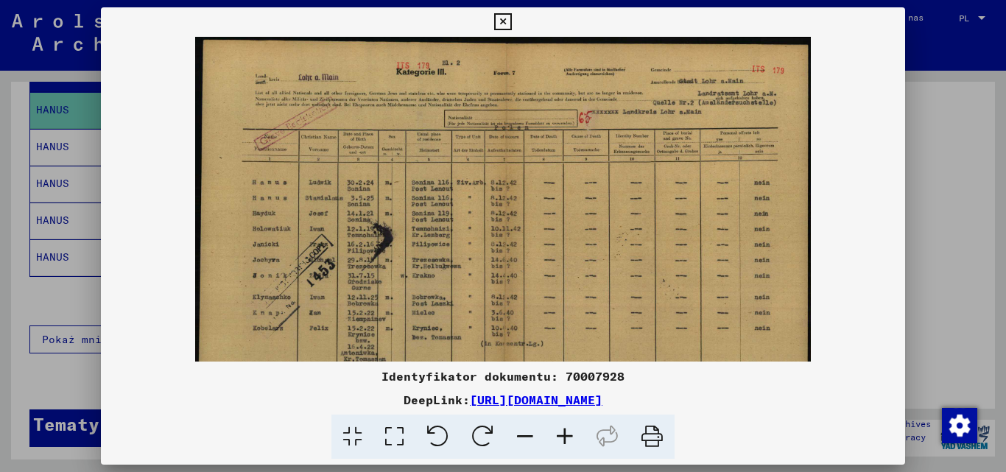
click at [558, 434] on icon at bounding box center [565, 437] width 40 height 45
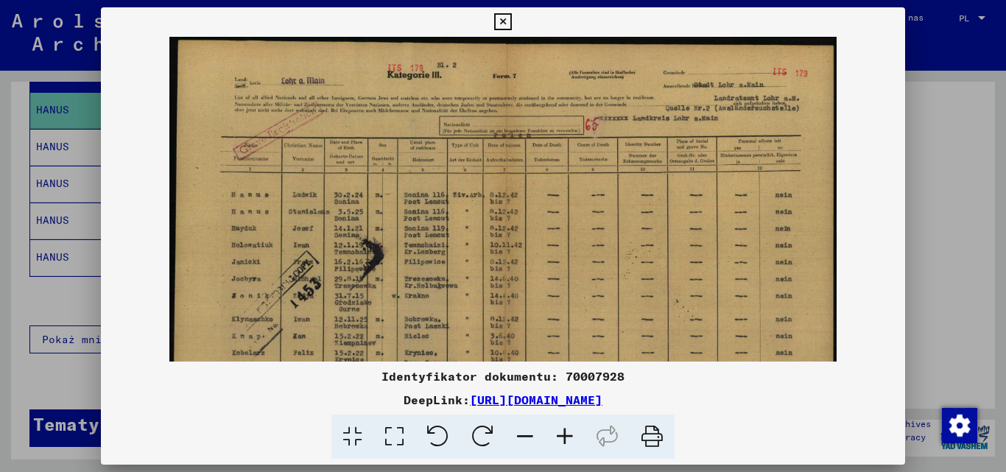
drag, startPoint x: 577, startPoint y: 311, endPoint x: 579, endPoint y: 341, distance: 30.2
click at [579, 341] on img at bounding box center [503, 273] width 668 height 472
click at [569, 426] on icon at bounding box center [565, 437] width 40 height 45
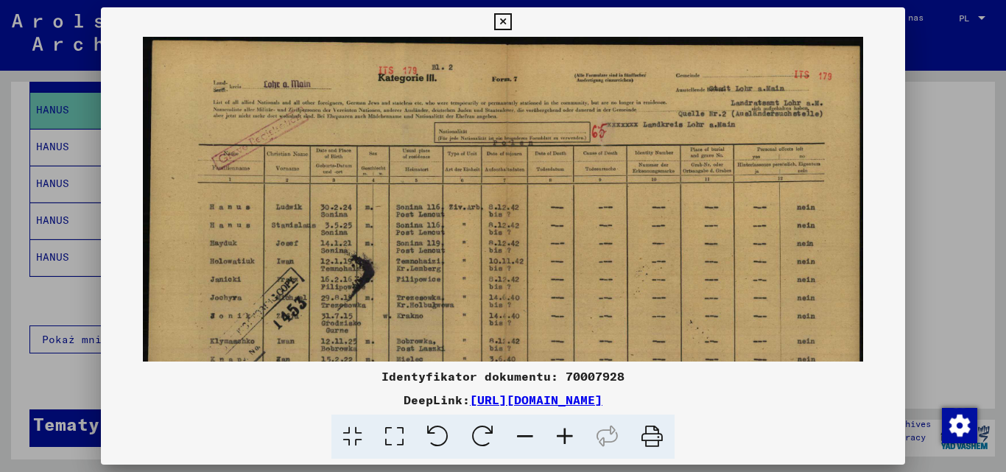
click at [558, 435] on icon at bounding box center [565, 437] width 40 height 45
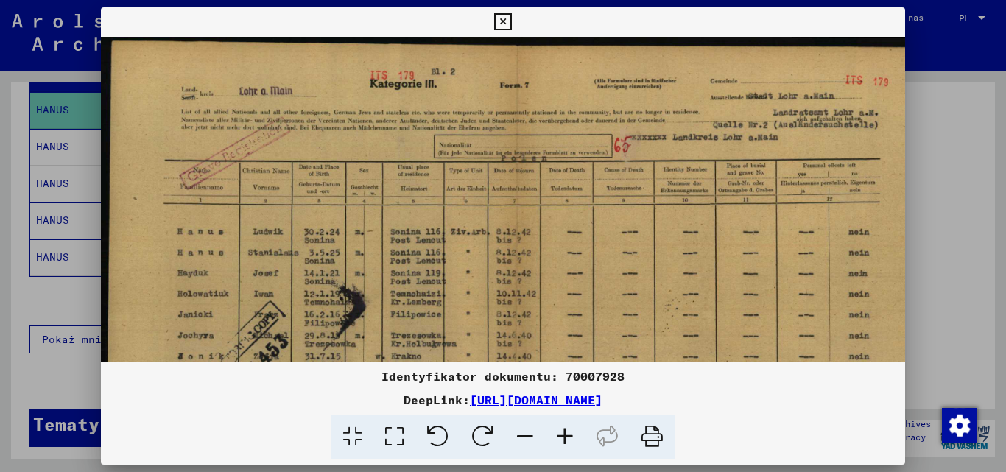
click at [558, 435] on icon at bounding box center [565, 437] width 40 height 45
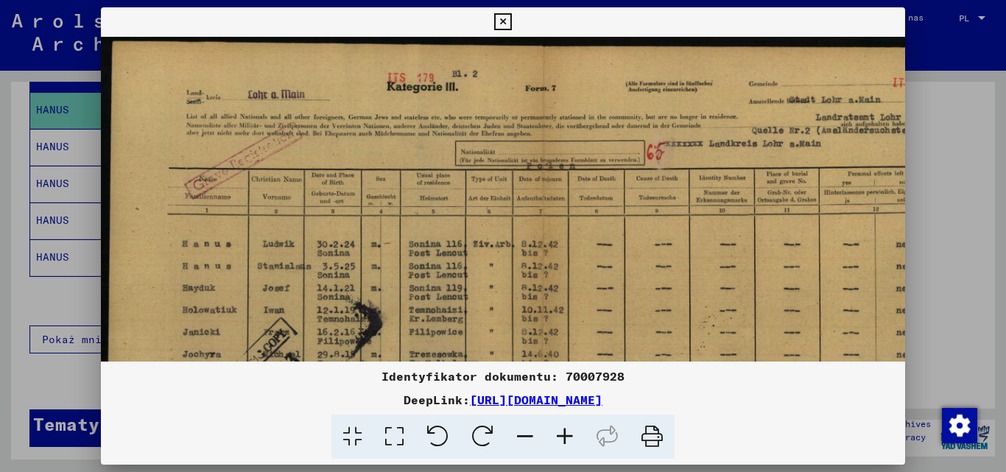
click at [558, 434] on icon at bounding box center [565, 437] width 40 height 45
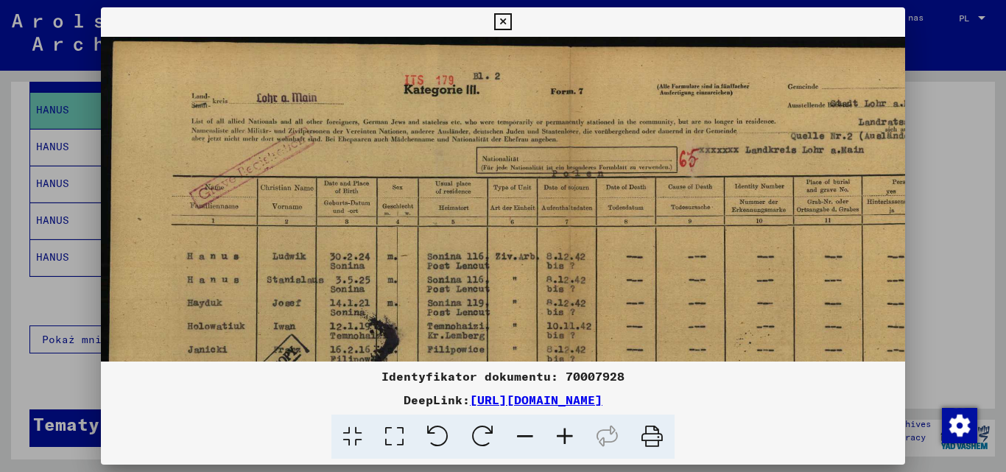
click at [558, 434] on icon at bounding box center [565, 437] width 40 height 45
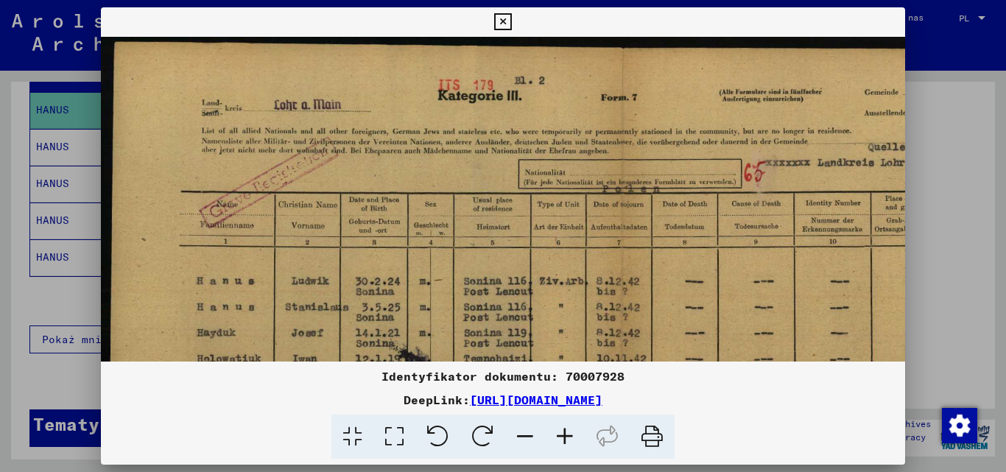
click at [558, 434] on icon at bounding box center [565, 437] width 40 height 45
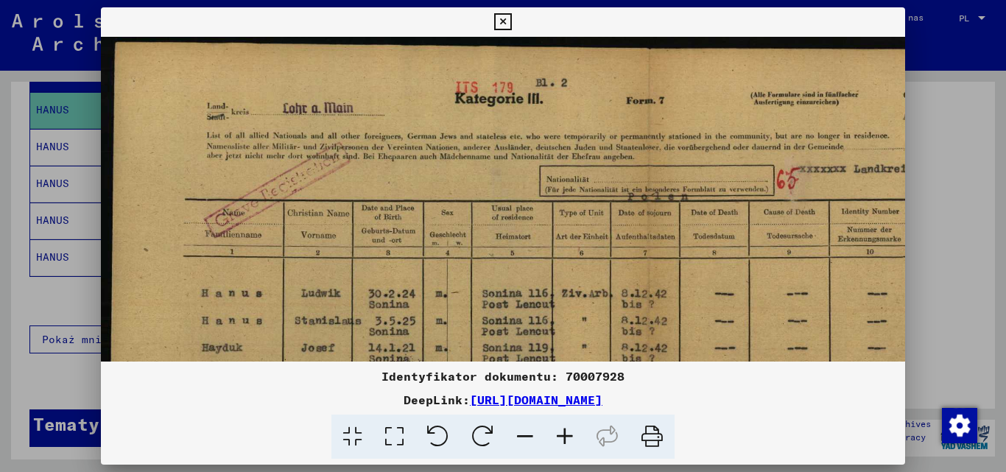
click at [557, 434] on icon at bounding box center [565, 437] width 40 height 45
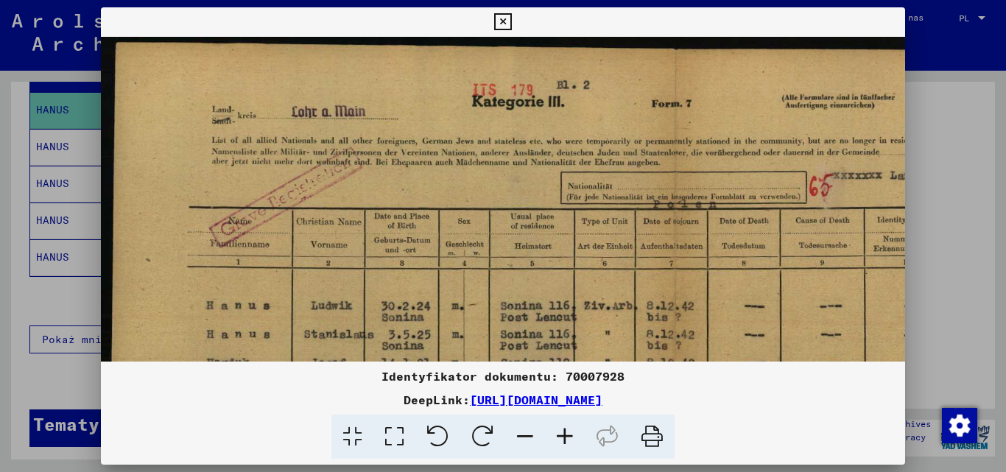
click at [557, 434] on icon at bounding box center [565, 437] width 40 height 45
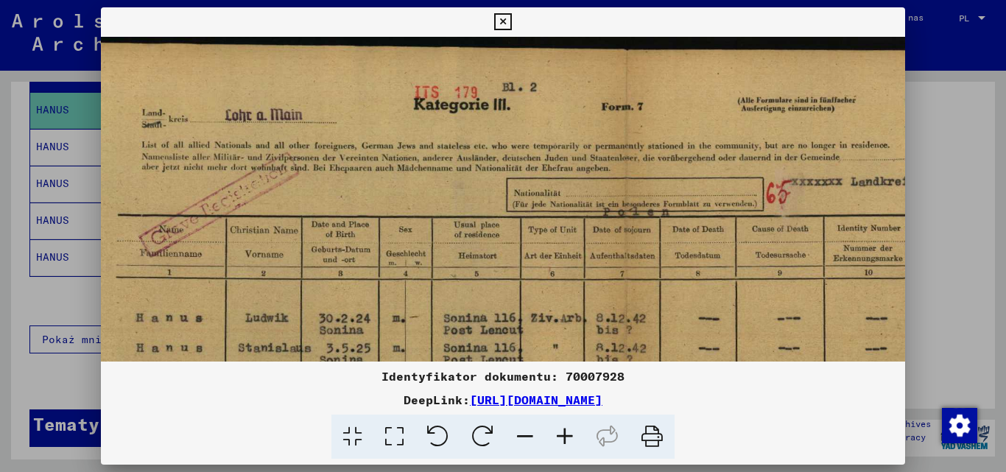
scroll to position [0, 76]
drag, startPoint x: 697, startPoint y: 305, endPoint x: 622, endPoint y: 322, distance: 77.7
click at [622, 322] on img at bounding box center [619, 457] width 1189 height 840
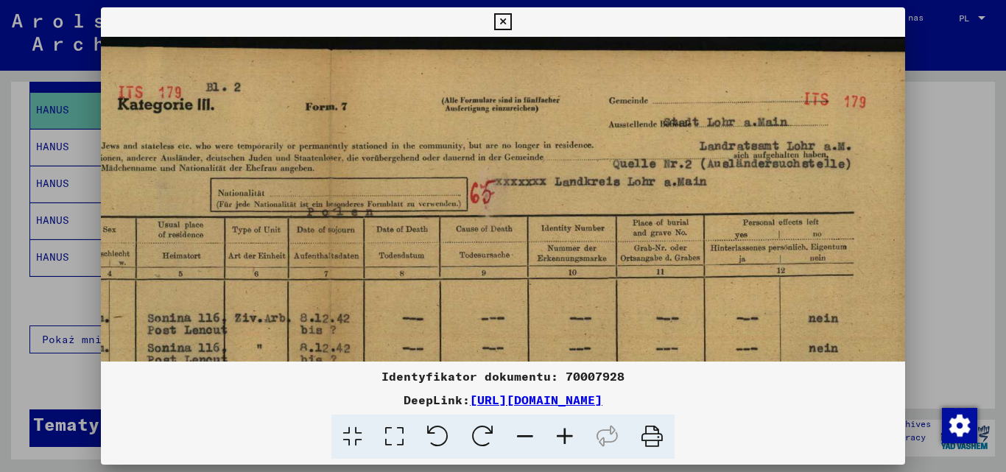
scroll to position [0, 384]
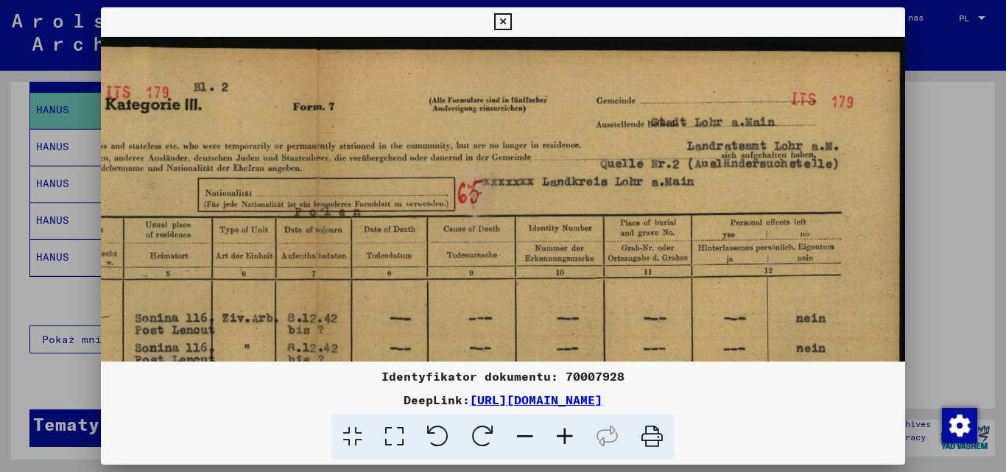
drag, startPoint x: 779, startPoint y: 200, endPoint x: 378, endPoint y: 212, distance: 401.6
click at [378, 212] on img at bounding box center [311, 457] width 1189 height 840
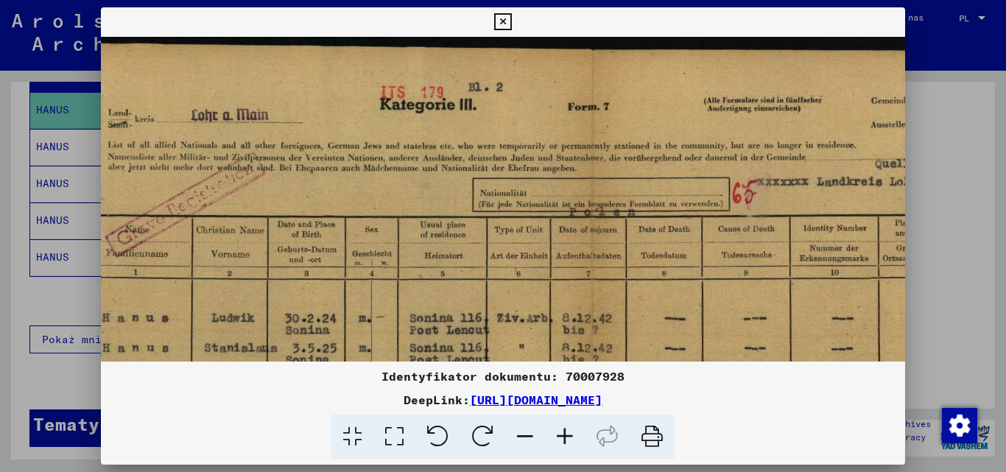
scroll to position [0, 107]
drag, startPoint x: 595, startPoint y: 240, endPoint x: 871, endPoint y: 247, distance: 276.3
click at [871, 247] on img at bounding box center [588, 457] width 1189 height 840
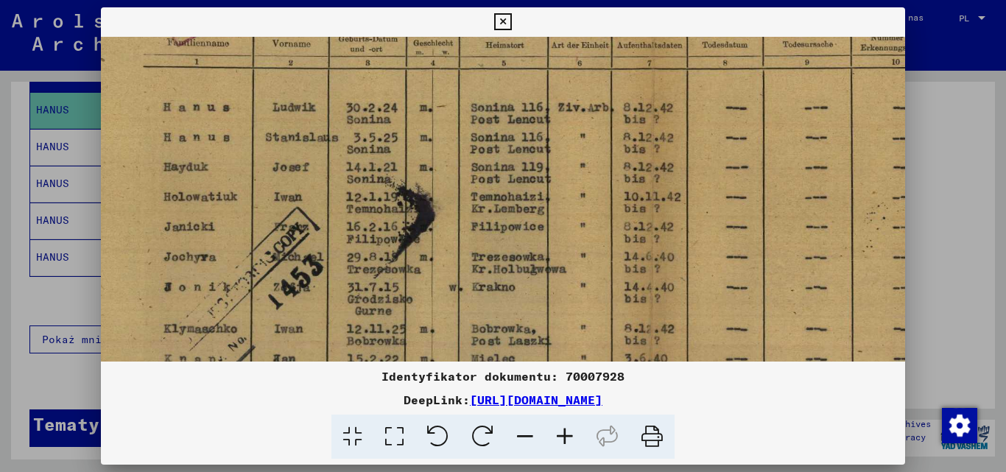
scroll to position [212, 48]
drag, startPoint x: 726, startPoint y: 275, endPoint x: 784, endPoint y: 64, distance: 219.0
click at [784, 64] on img at bounding box center [647, 245] width 1189 height 840
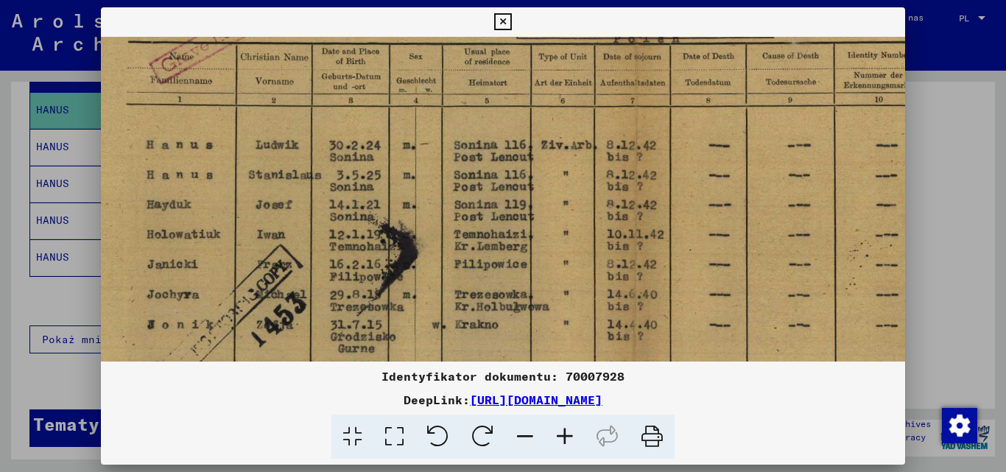
scroll to position [172, 66]
drag, startPoint x: 775, startPoint y: 144, endPoint x: 758, endPoint y: 184, distance: 43.5
click at [758, 184] on img at bounding box center [629, 284] width 1189 height 840
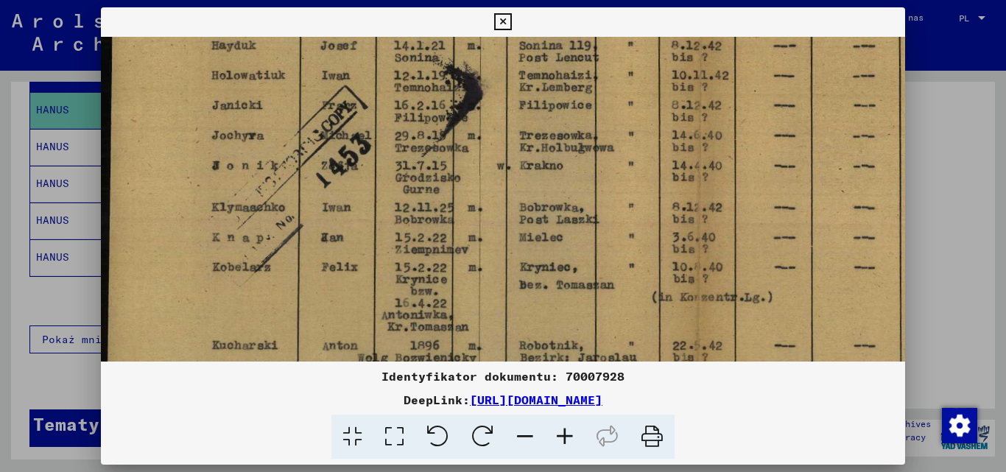
scroll to position [329, 0]
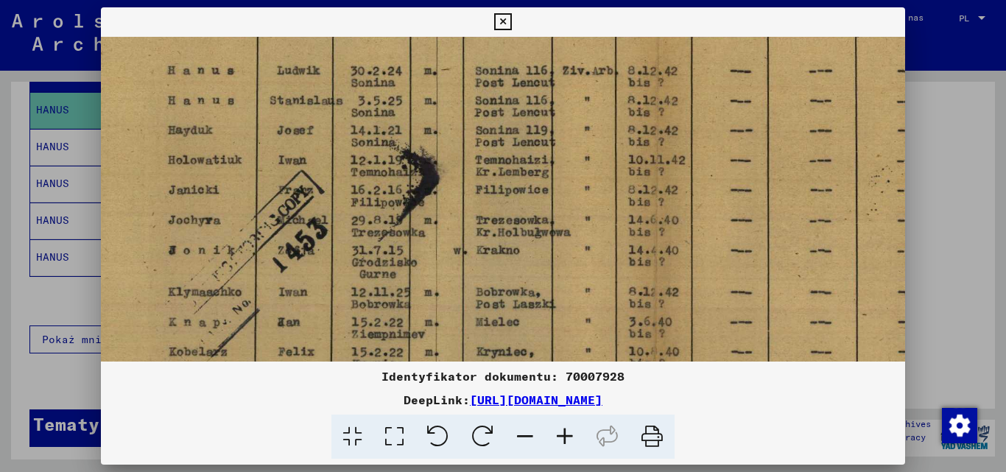
drag, startPoint x: 400, startPoint y: 246, endPoint x: 421, endPoint y: 175, distance: 74.4
click at [423, 172] on img at bounding box center [651, 209] width 1189 height 840
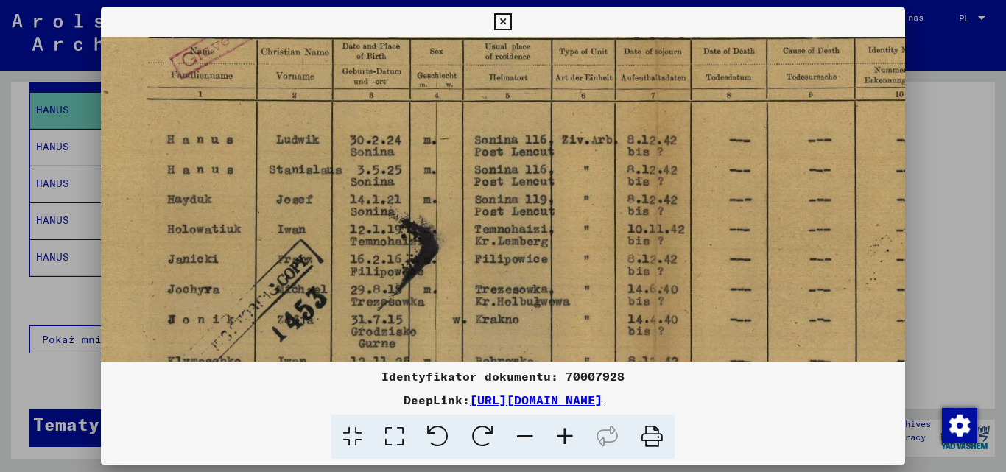
scroll to position [177, 44]
drag, startPoint x: 421, startPoint y: 175, endPoint x: 420, endPoint y: 244, distance: 69.2
click at [420, 244] on img at bounding box center [651, 280] width 1189 height 840
click at [502, 25] on icon at bounding box center [502, 22] width 17 height 18
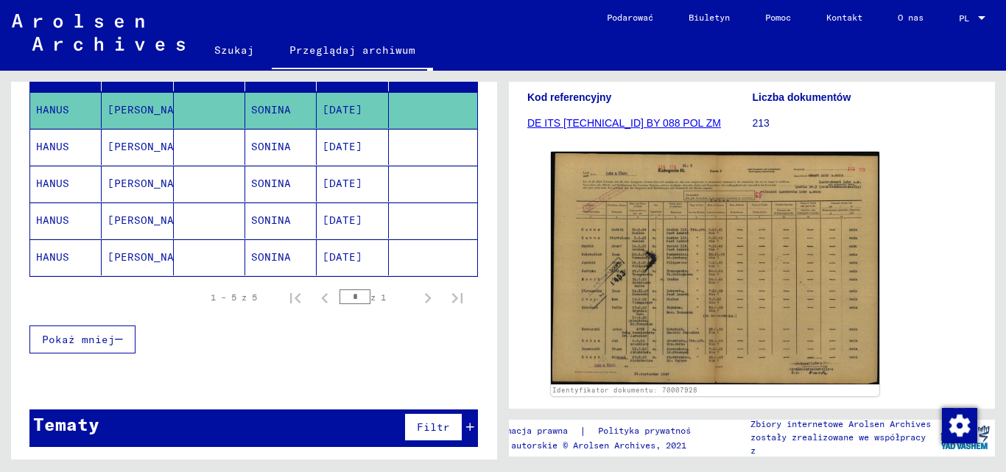
scroll to position [295, 0]
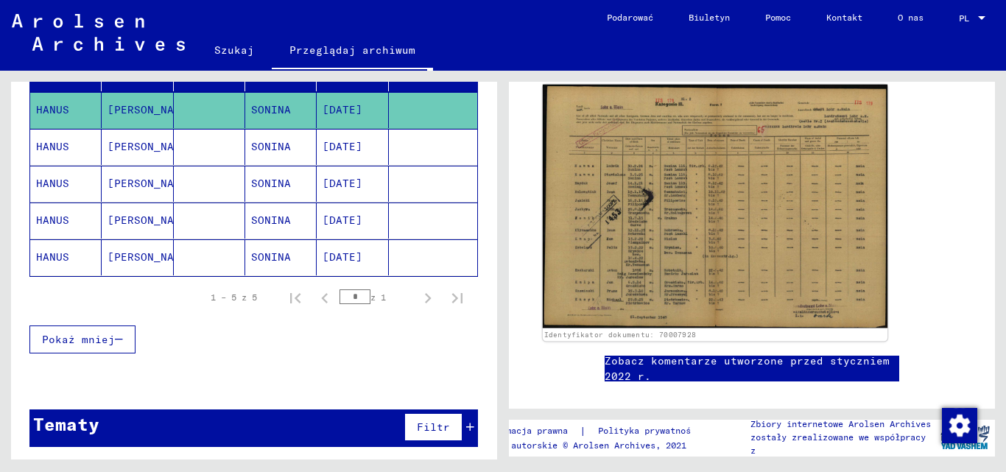
click at [713, 218] on img at bounding box center [715, 207] width 345 height 244
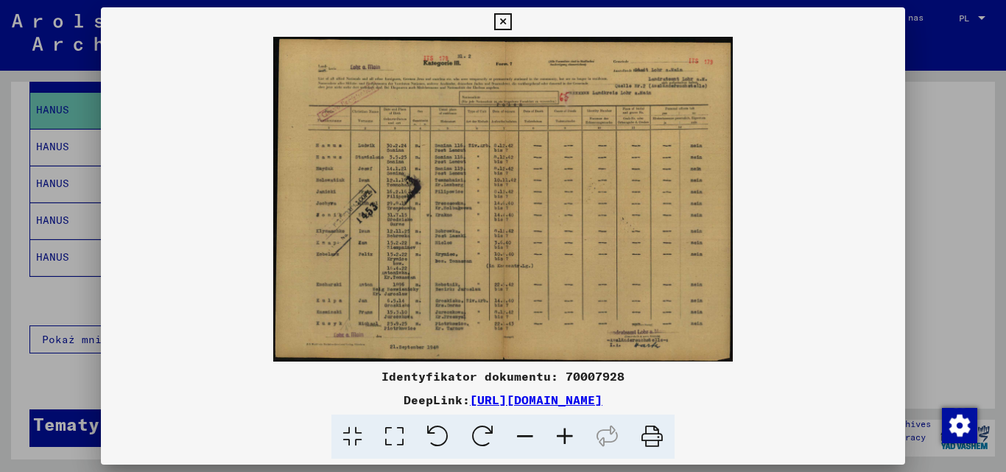
click at [496, 27] on icon at bounding box center [502, 22] width 17 height 18
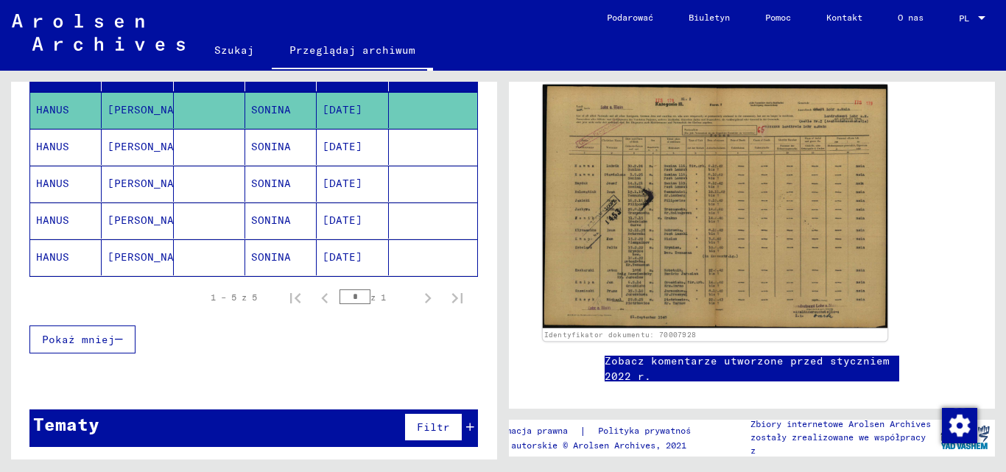
click at [657, 246] on img at bounding box center [715, 207] width 345 height 244
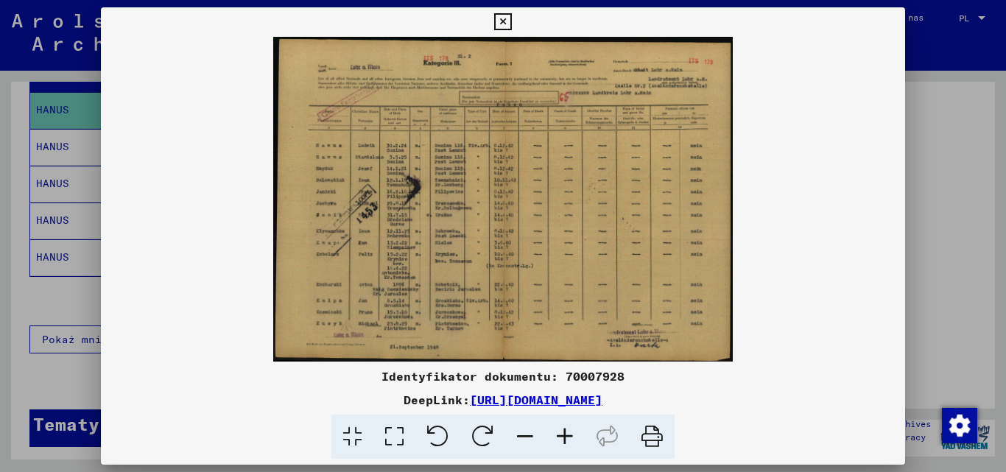
click at [570, 432] on icon at bounding box center [565, 437] width 40 height 45
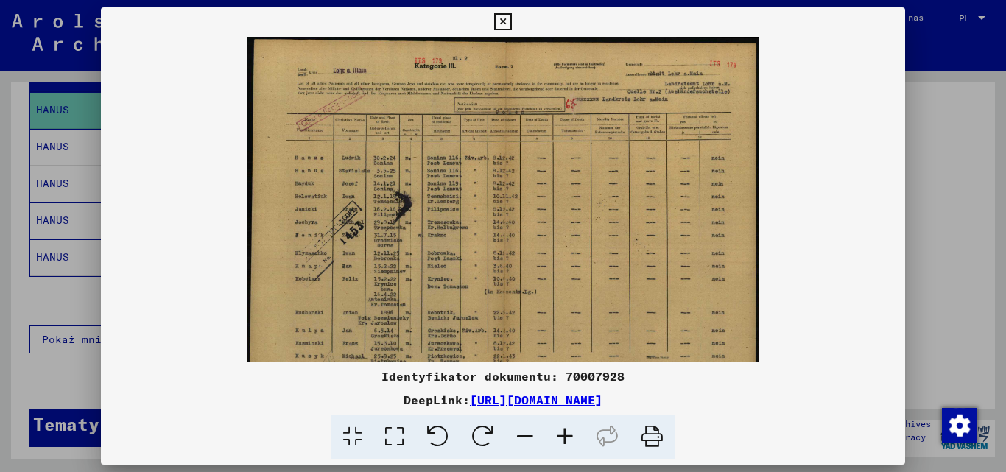
click at [570, 432] on icon at bounding box center [565, 437] width 40 height 45
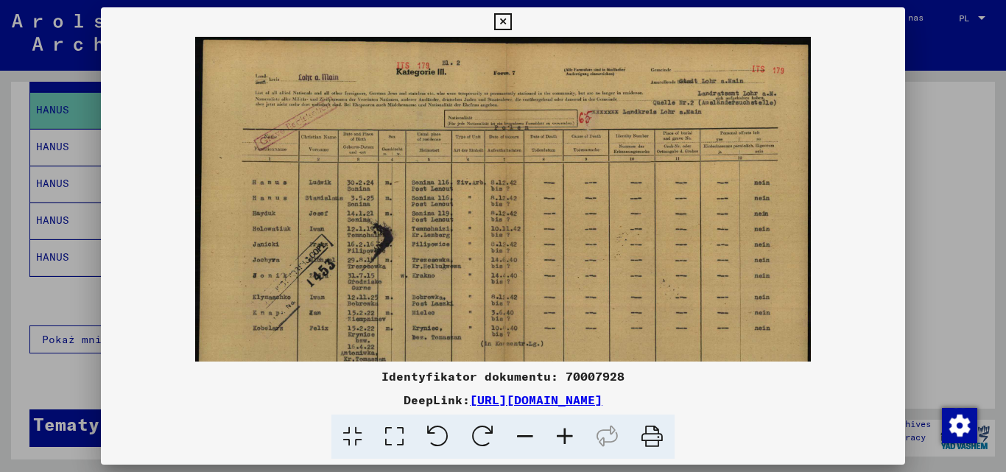
click at [570, 432] on icon at bounding box center [565, 437] width 40 height 45
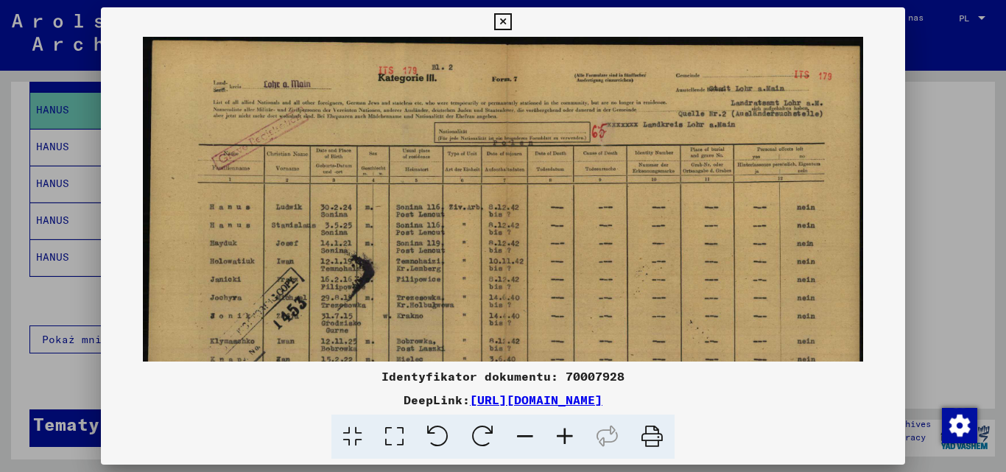
click at [570, 432] on icon at bounding box center [565, 437] width 40 height 45
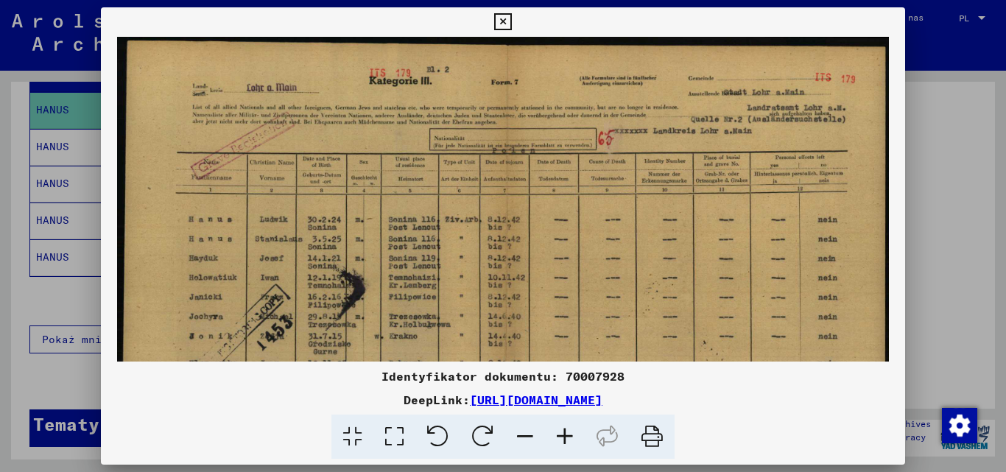
click at [570, 432] on icon at bounding box center [565, 437] width 40 height 45
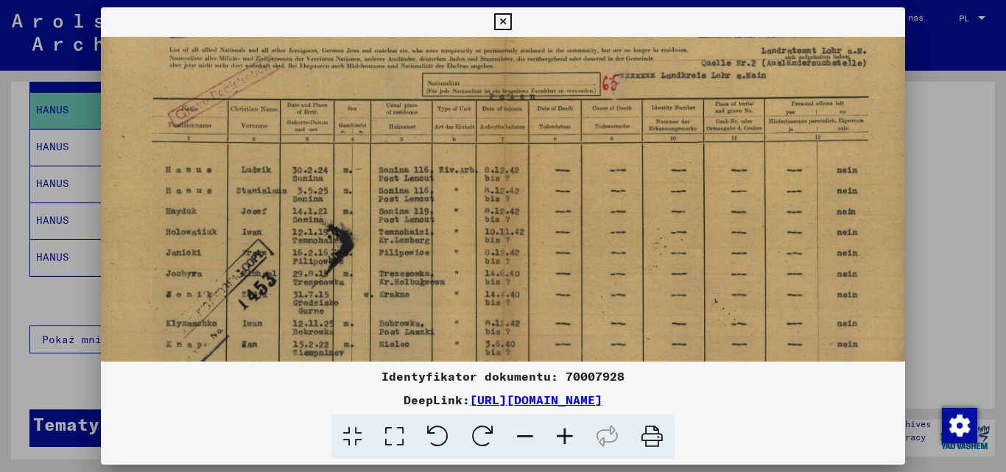
scroll to position [64, 13]
drag, startPoint x: 568, startPoint y: 287, endPoint x: 555, endPoint y: 223, distance: 65.4
click at [555, 223] on img at bounding box center [500, 264] width 824 height 583
click at [221, 246] on img at bounding box center [500, 264] width 824 height 583
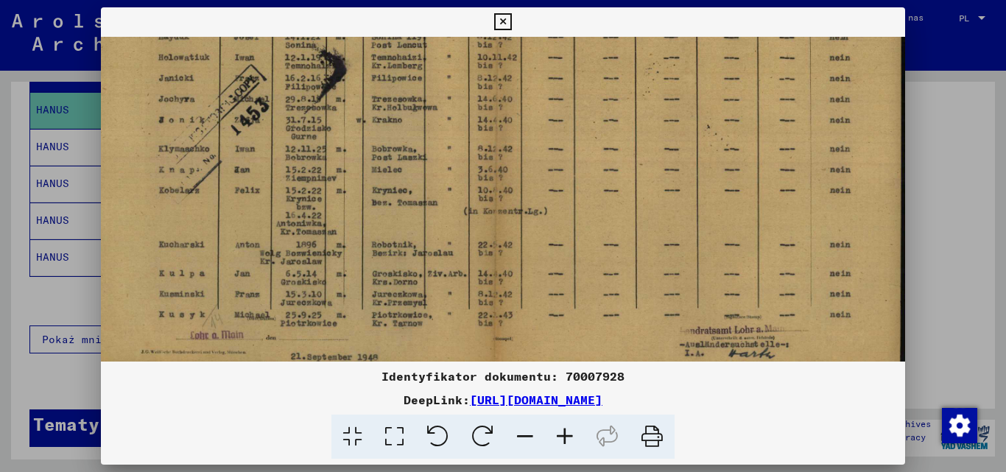
drag, startPoint x: 543, startPoint y: 311, endPoint x: 529, endPoint y: 93, distance: 218.4
click at [530, 105] on img at bounding box center [494, 91] width 824 height 583
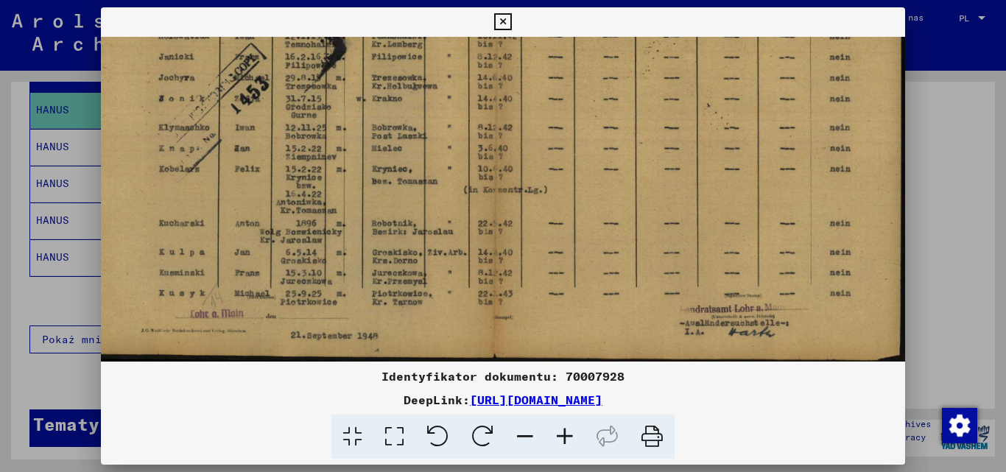
drag, startPoint x: 529, startPoint y: 93, endPoint x: 526, endPoint y: 34, distance: 59.0
click at [526, 39] on img at bounding box center [494, 70] width 824 height 583
click at [526, 18] on div "Identyfikator dokumentu: 70007928 DeepLink: [URL][DOMAIN_NAME]" at bounding box center [503, 233] width 805 height 452
click at [526, 7] on div "Identyfikator dokumentu: 70007928 DeepLink: [URL][DOMAIN_NAME]" at bounding box center [503, 233] width 805 height 452
click at [95, 209] on div at bounding box center [503, 236] width 1006 height 472
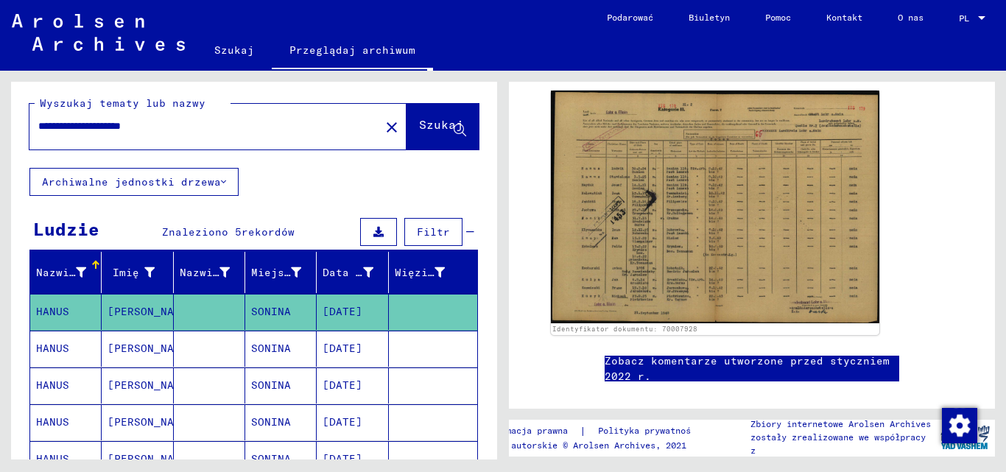
scroll to position [0, 0]
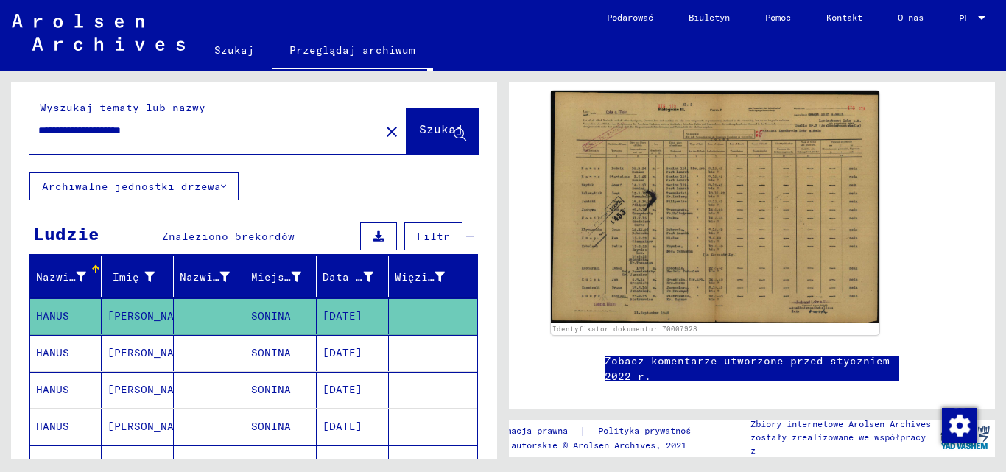
click at [63, 127] on input "**********" at bounding box center [204, 130] width 333 height 15
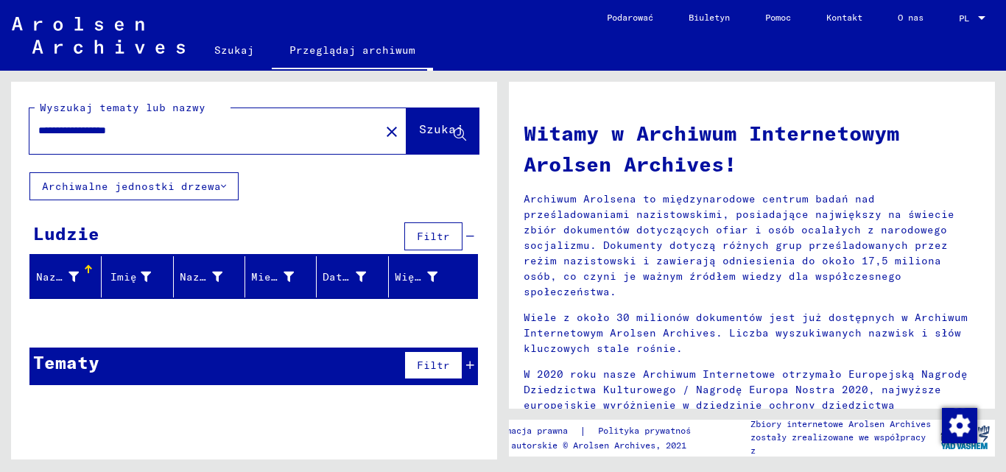
click at [57, 129] on input "**********" at bounding box center [200, 130] width 324 height 15
type input "**********"
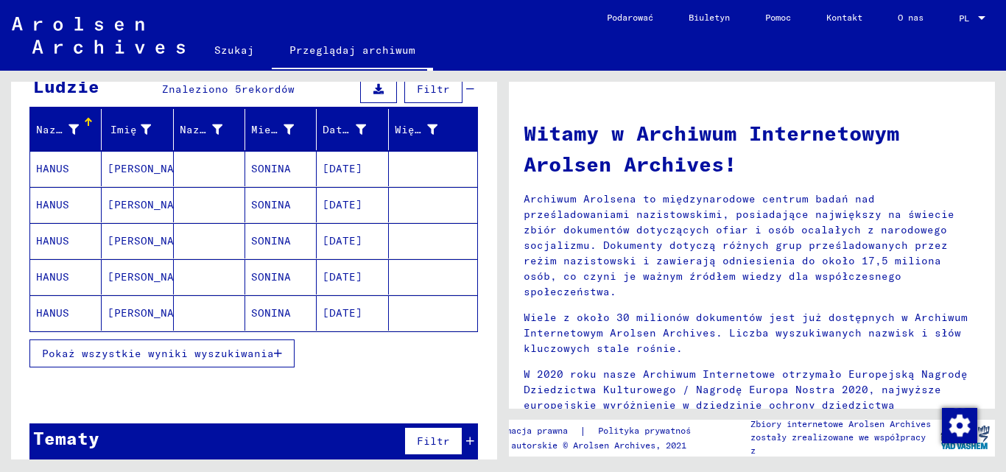
scroll to position [74, 0]
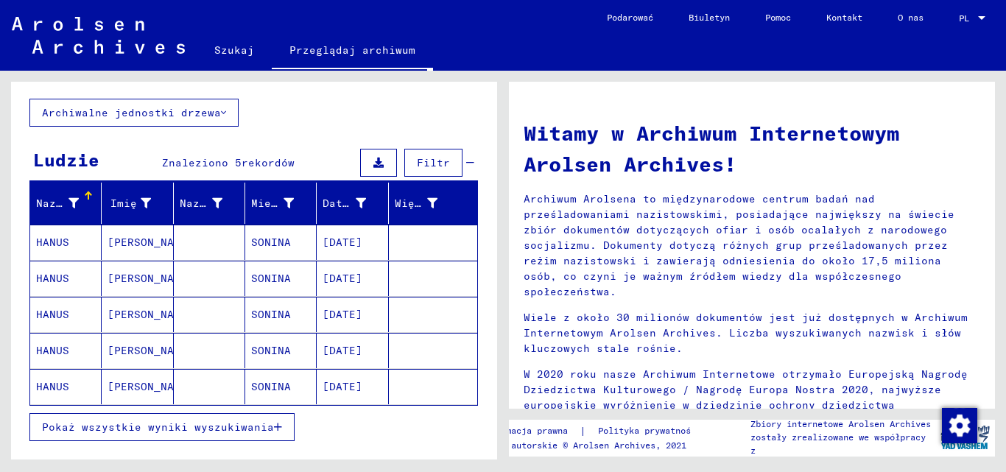
click at [359, 246] on font "[DATE]" at bounding box center [343, 242] width 40 height 13
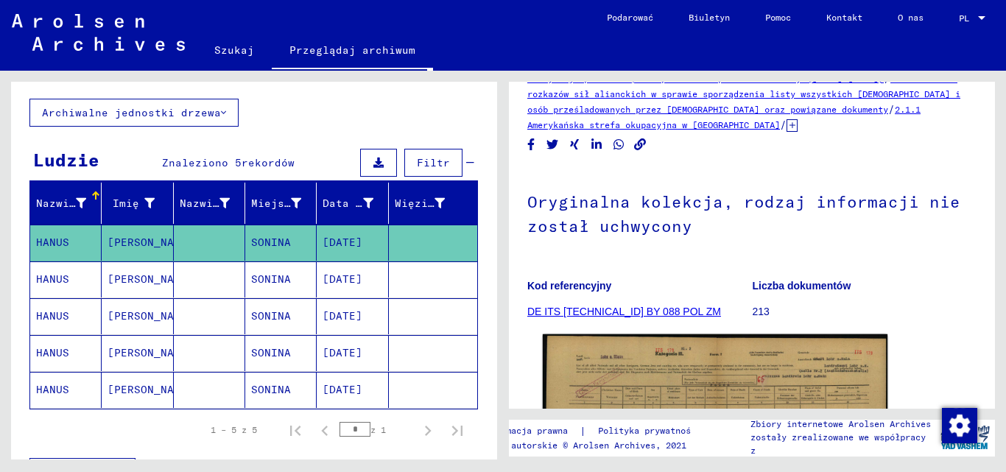
scroll to position [295, 0]
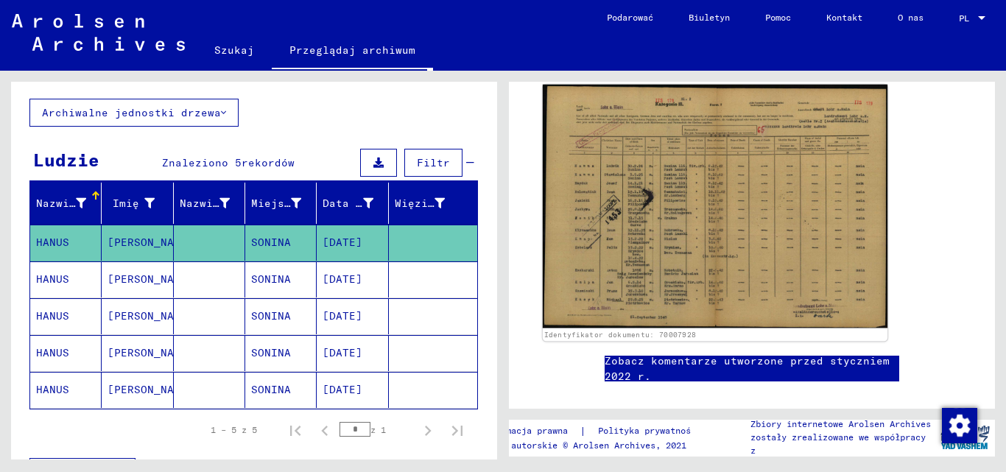
click at [669, 265] on img at bounding box center [715, 207] width 345 height 244
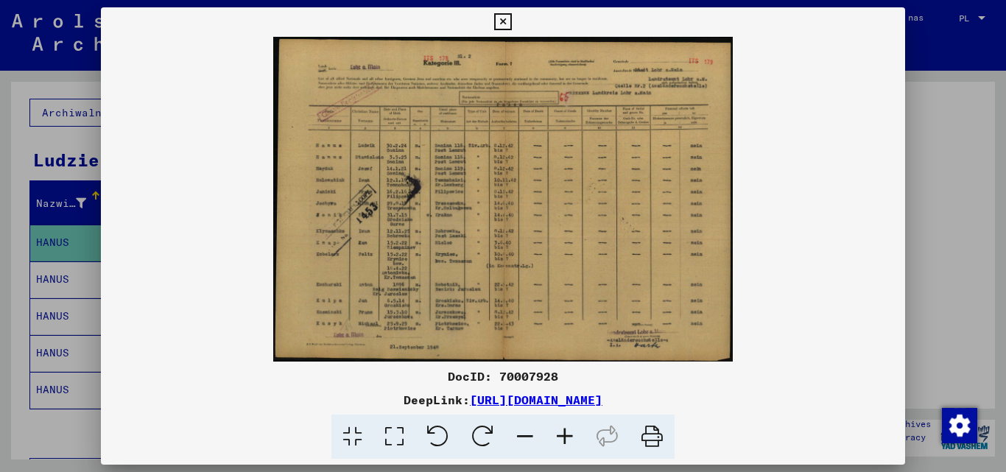
scroll to position [0, 0]
click at [105, 216] on img at bounding box center [503, 199] width 805 height 325
click at [73, 156] on div at bounding box center [503, 236] width 1006 height 472
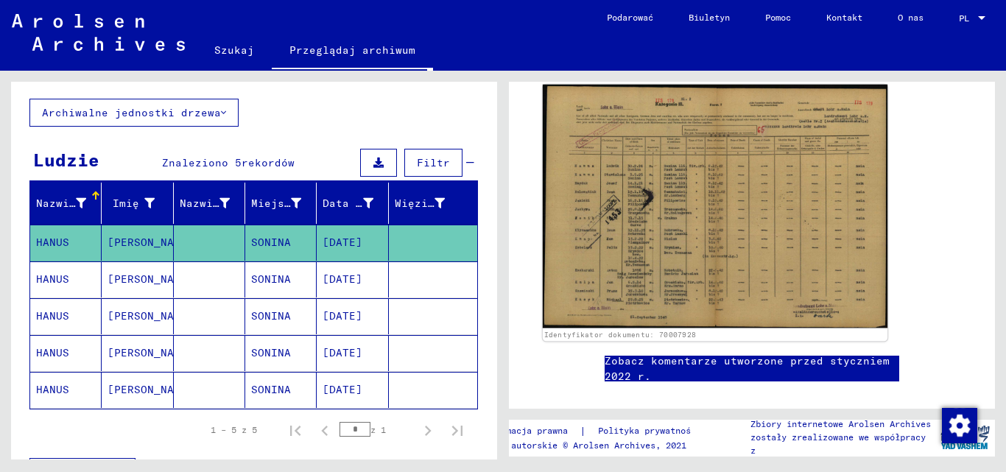
click at [641, 194] on img at bounding box center [715, 207] width 345 height 244
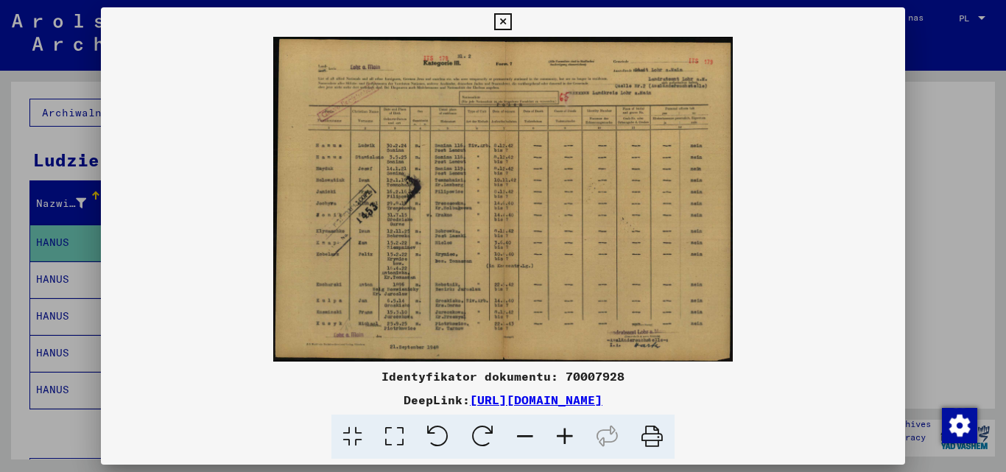
click at [575, 447] on icon at bounding box center [565, 437] width 40 height 45
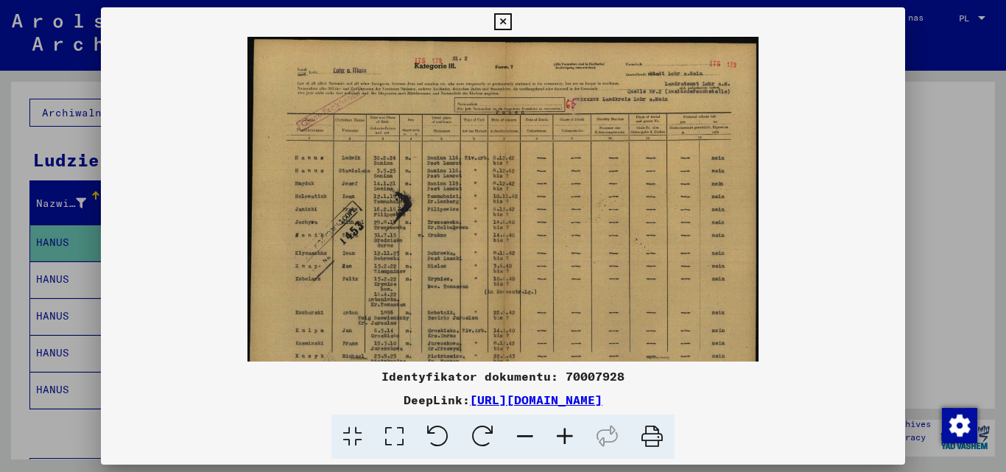
click at [574, 447] on icon at bounding box center [565, 437] width 40 height 45
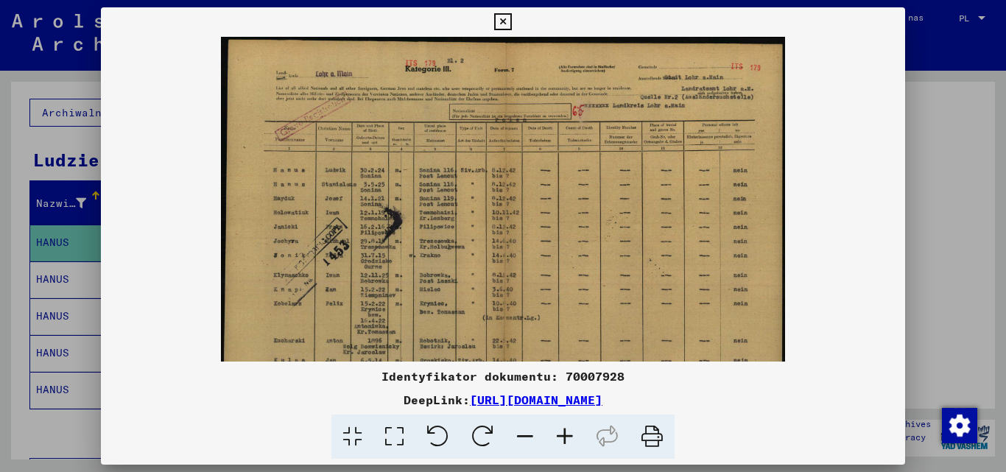
click at [574, 447] on icon at bounding box center [565, 437] width 40 height 45
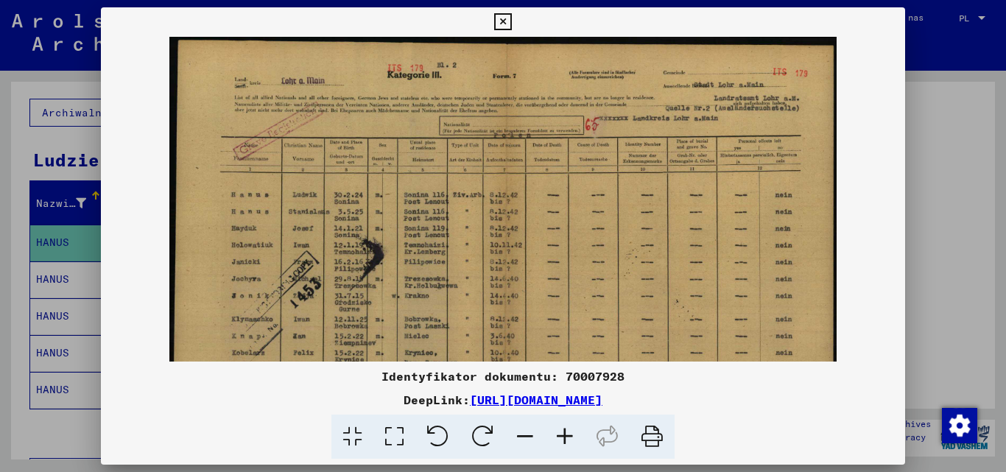
click at [572, 446] on icon at bounding box center [565, 437] width 40 height 45
